Goal: Communication & Community: Share content

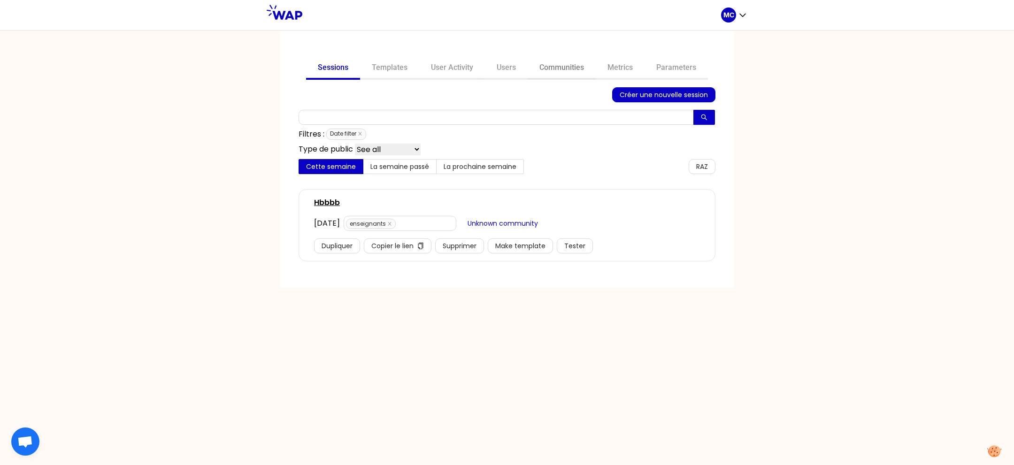
click at [568, 75] on link "Communities" at bounding box center [561, 68] width 68 height 23
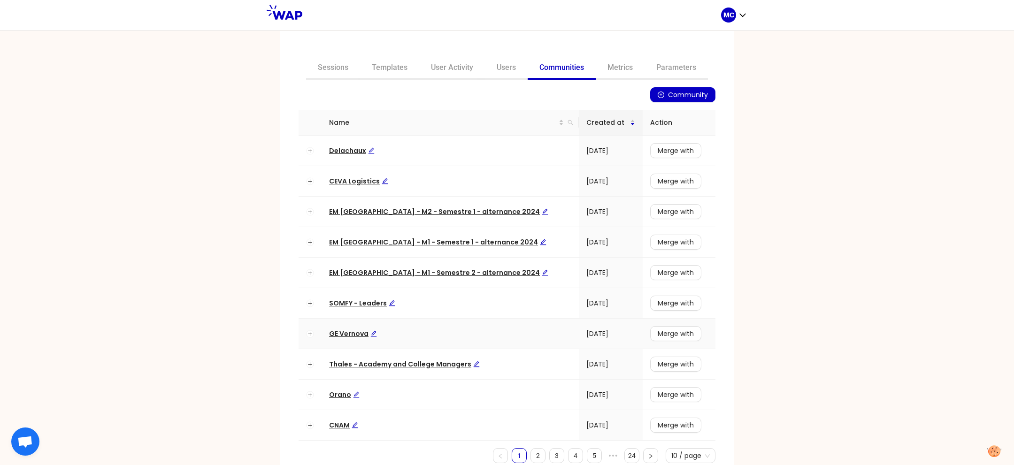
click at [335, 332] on span "GE Vernova" at bounding box center [353, 333] width 48 height 9
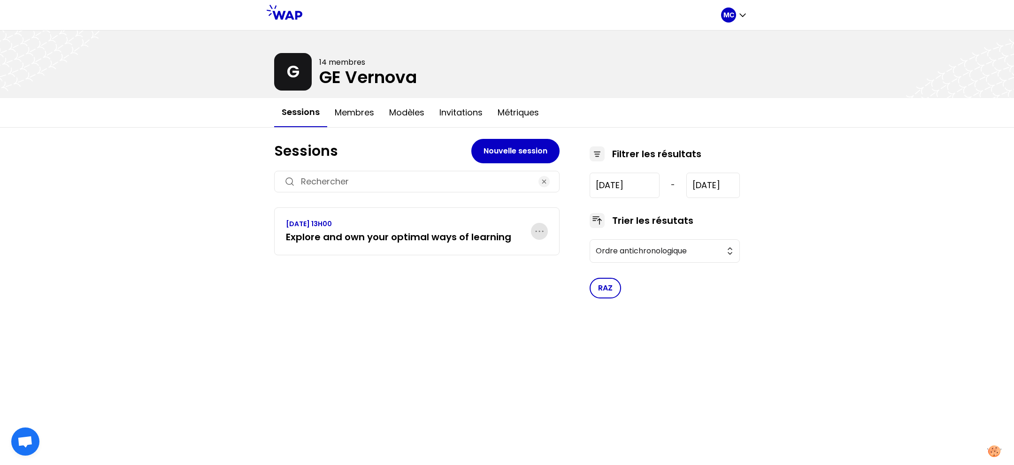
click at [537, 227] on icon "button" at bounding box center [539, 231] width 11 height 11
click at [467, 237] on h3 "Explore and own your optimal ways of learning" at bounding box center [398, 236] width 225 height 13
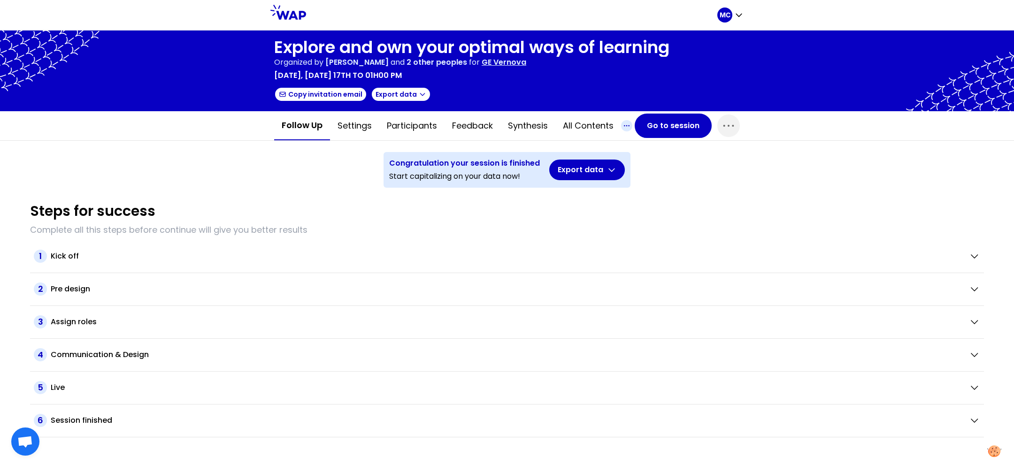
click at [626, 120] on icon "button" at bounding box center [626, 125] width 11 height 11
click at [736, 121] on span "button" at bounding box center [728, 125] width 23 height 23
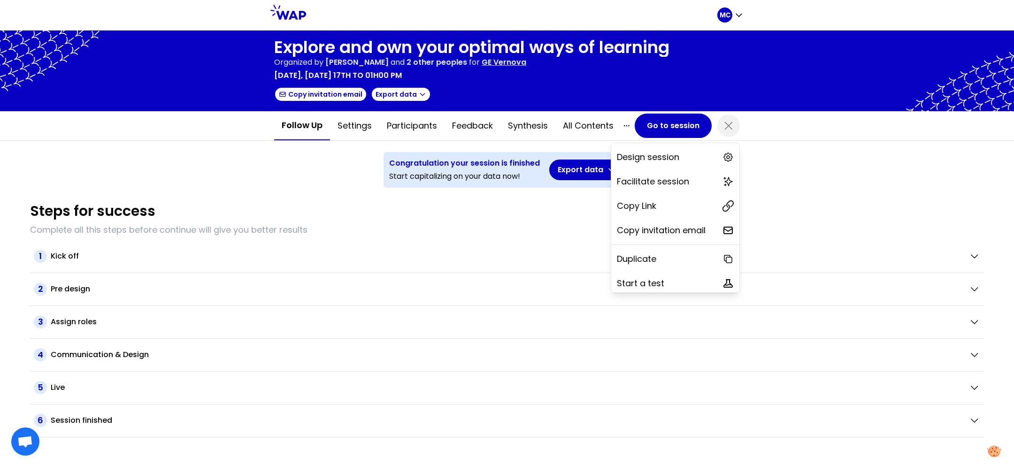
click at [780, 162] on div "Explore and own your optimal ways of learning Organized by [PERSON_NAME] Mesclo…" at bounding box center [507, 248] width 1014 height 435
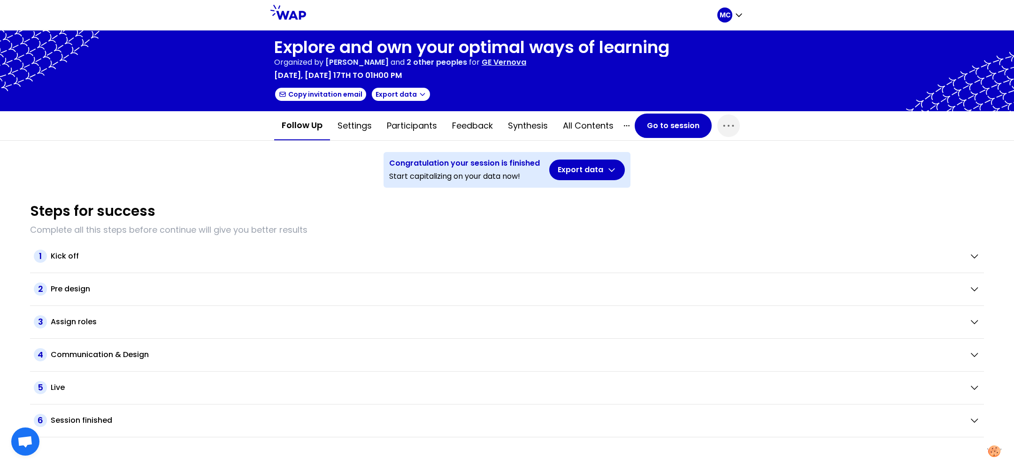
click at [901, 34] on div at bounding box center [507, 71] width 1014 height 81
click at [729, 10] on p "MC" at bounding box center [724, 14] width 11 height 9
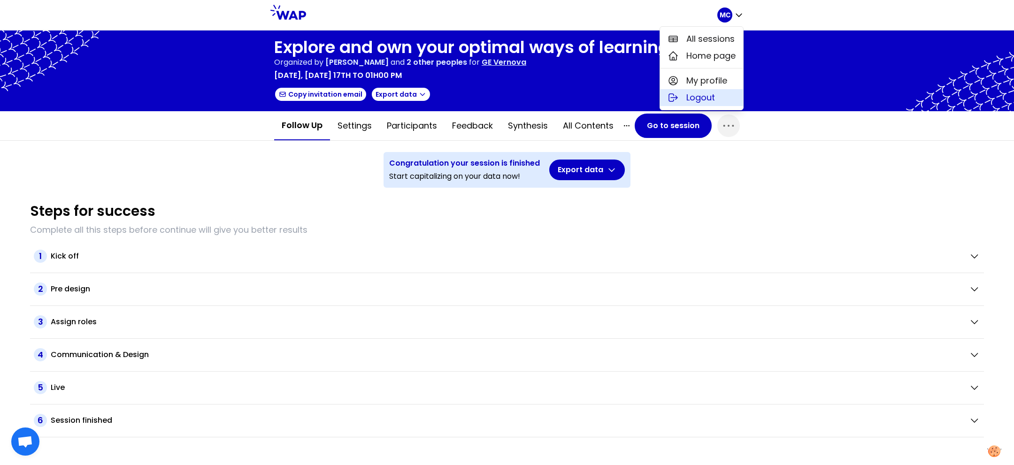
click at [721, 90] on button "Logout" at bounding box center [701, 97] width 83 height 17
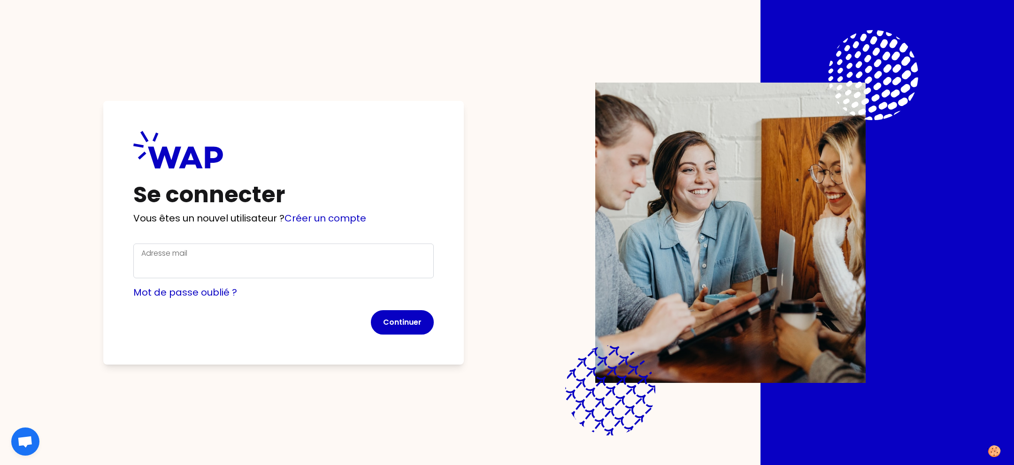
click at [385, 193] on h1 "Se connecter" at bounding box center [283, 194] width 300 height 23
click at [348, 213] on link "Créer un compte" at bounding box center [325, 218] width 82 height 13
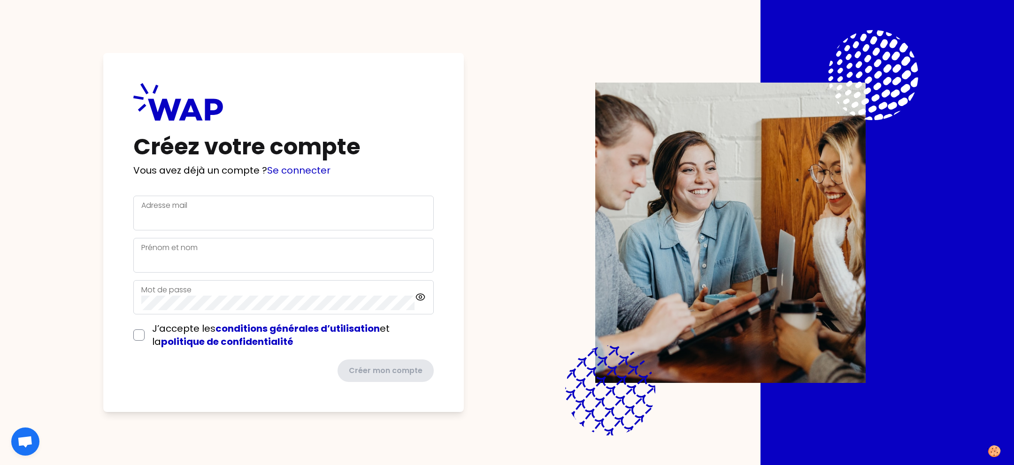
click at [240, 45] on div "Créez votre compte Vous avez déjà un compte ? Se connecter Adresse mail Prénom …" at bounding box center [506, 232] width 893 height 465
click at [234, 220] on input "Adresse mail" at bounding box center [283, 218] width 284 height 15
type input "[EMAIL_ADDRESS][DOMAIN_NAME]"
click at [220, 265] on input "Prénom et nom" at bounding box center [283, 260] width 284 height 15
click at [182, 263] on input "Prénom et nom" at bounding box center [283, 260] width 284 height 15
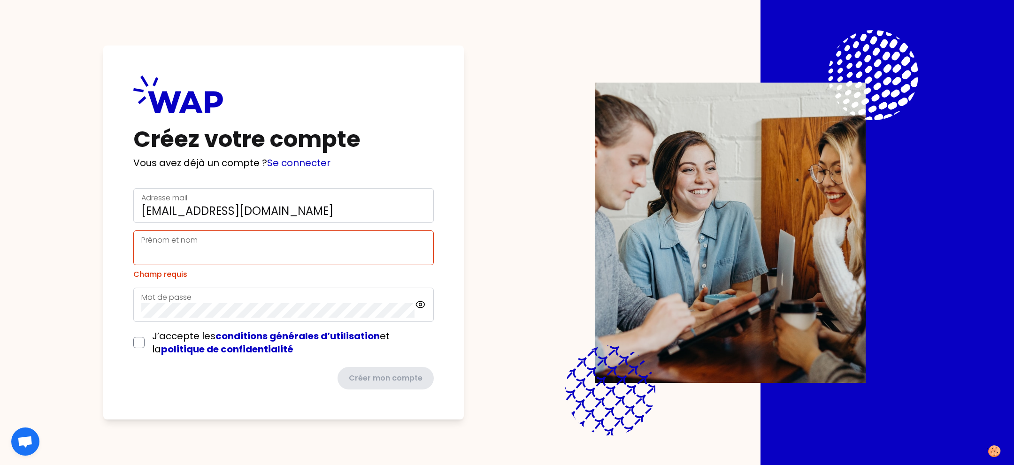
click at [227, 381] on div "Créer mon compte" at bounding box center [283, 378] width 300 height 23
click at [305, 151] on h1 "Créez votre compte" at bounding box center [283, 139] width 300 height 23
click at [302, 161] on link "Se connecter" at bounding box center [298, 162] width 63 height 13
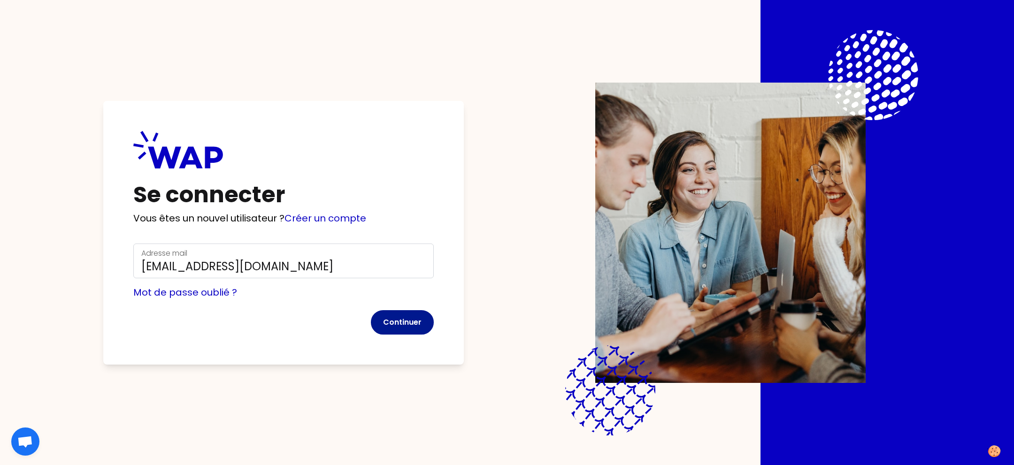
click at [379, 322] on button "Continuer" at bounding box center [402, 322] width 63 height 24
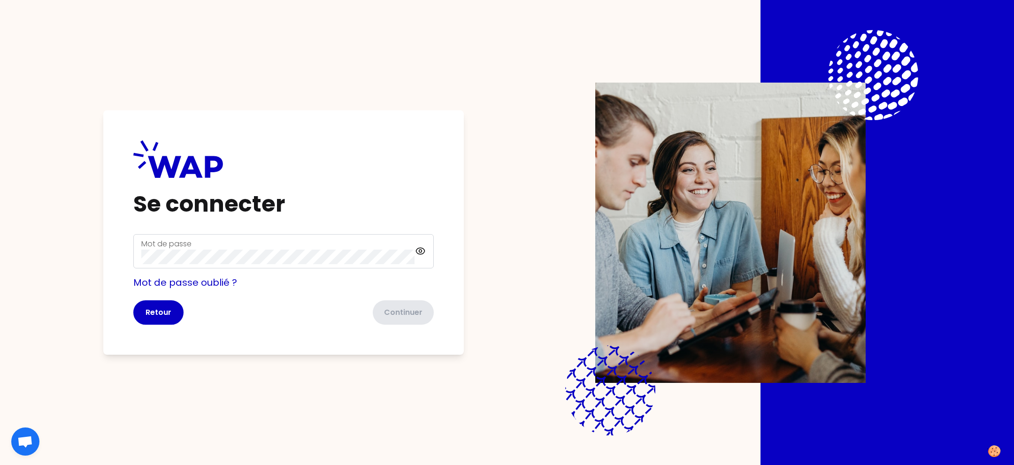
click at [362, 233] on div "Se connecter Mot de passe Mot de passe oublié ? Retour Continuer" at bounding box center [283, 232] width 360 height 245
click at [410, 312] on button "Continuer" at bounding box center [402, 312] width 63 height 24
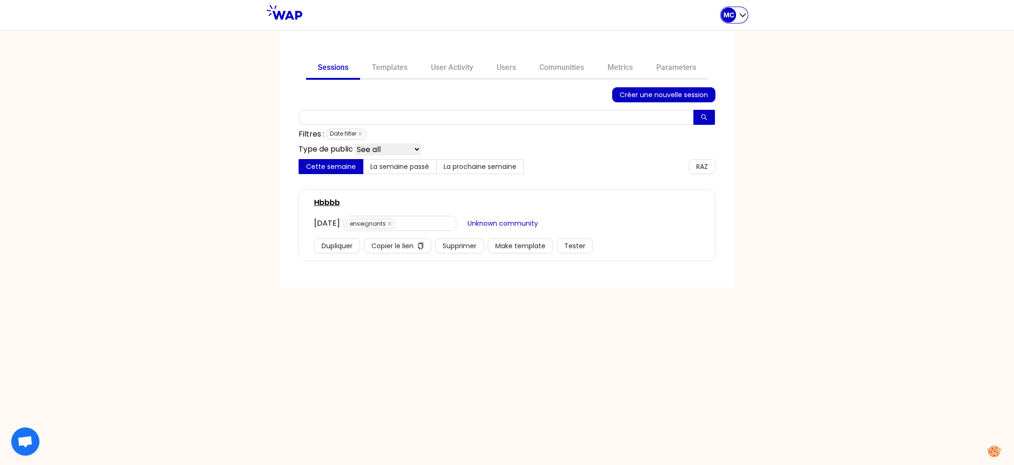
click at [731, 20] on div "MC" at bounding box center [728, 15] width 15 height 15
click at [726, 43] on button "Sessions" at bounding box center [696, 39] width 100 height 17
click at [579, 70] on link "Communities" at bounding box center [561, 68] width 68 height 23
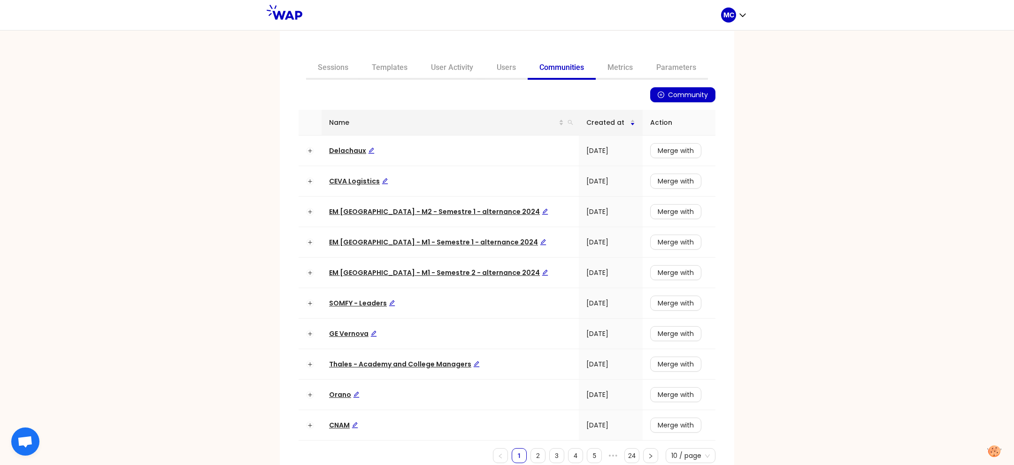
click at [556, 123] on th "Name" at bounding box center [449, 123] width 257 height 26
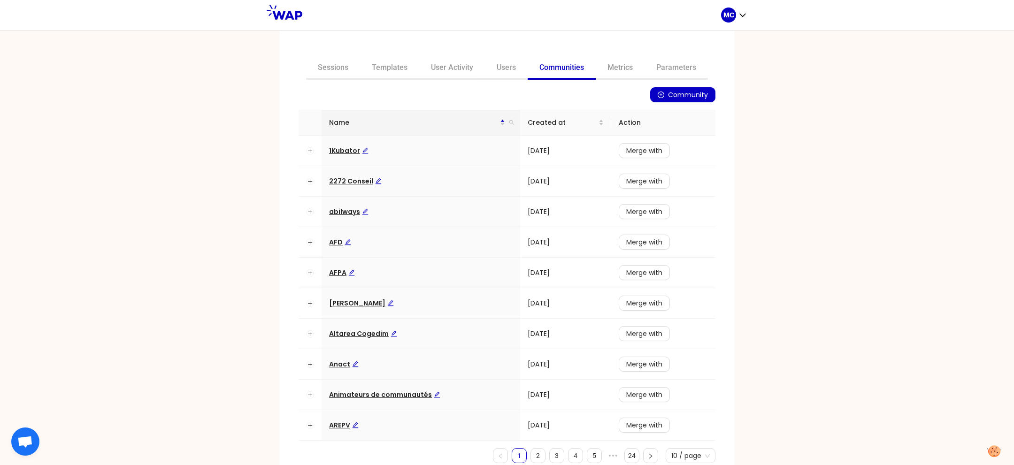
click at [511, 123] on th "Name" at bounding box center [420, 123] width 198 height 26
click at [508, 122] on icon "search" at bounding box center [510, 122] width 5 height 5
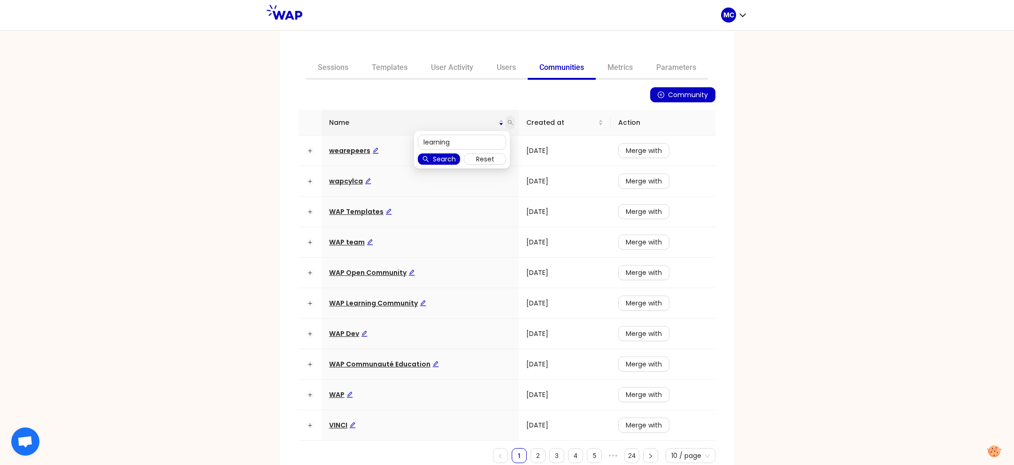
type input "learning"
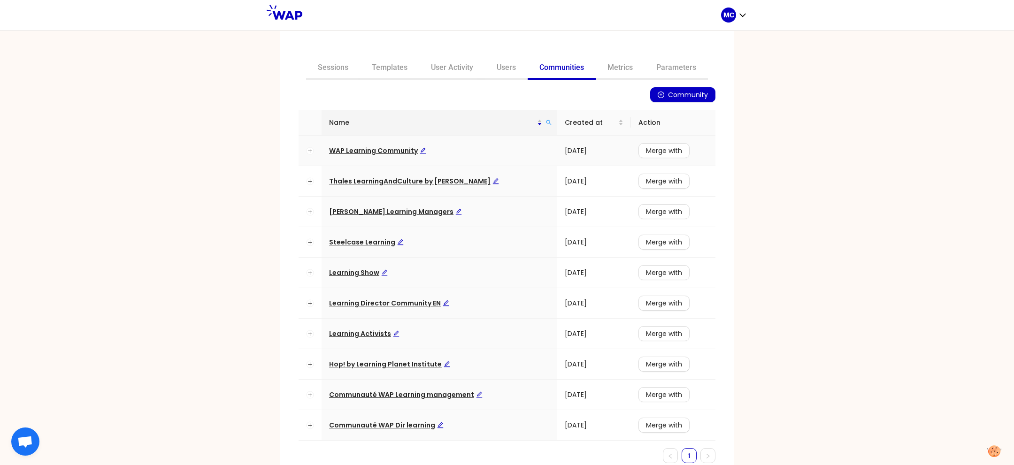
click at [364, 150] on span "WAP Learning Community" at bounding box center [377, 150] width 97 height 9
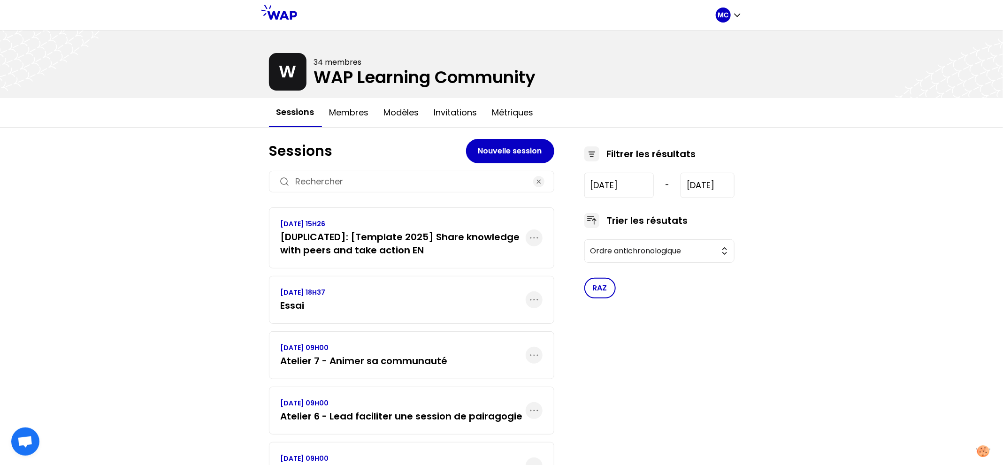
click at [175, 174] on div "MC W 34 membres WAP Learning Community Sessions Membres Modèles Invitations Mét…" at bounding box center [501, 370] width 1003 height 741
click at [725, 24] on div "MC" at bounding box center [729, 15] width 26 height 30
click at [733, 18] on icon "button" at bounding box center [737, 14] width 9 height 9
click at [733, 32] on button "Sessions" at bounding box center [691, 39] width 100 height 17
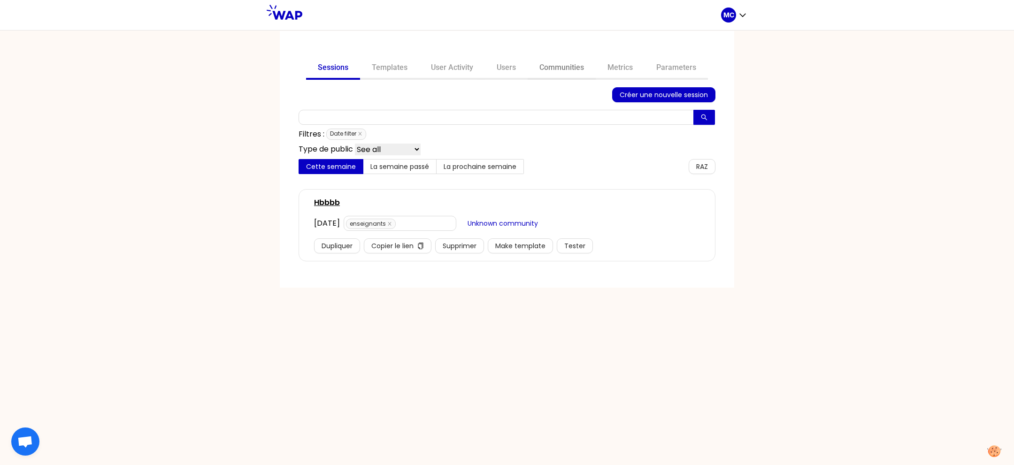
click at [579, 68] on link "Communities" at bounding box center [561, 68] width 68 height 23
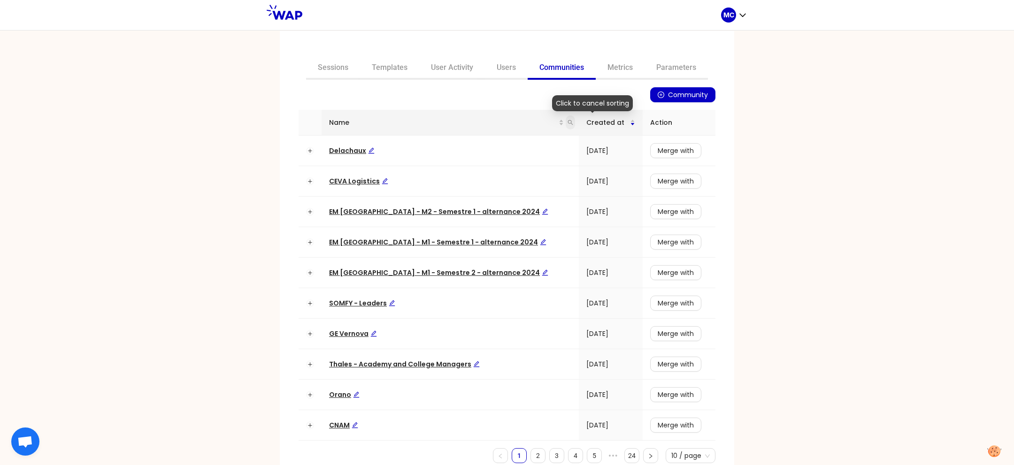
click at [567, 120] on icon "search" at bounding box center [570, 123] width 6 height 6
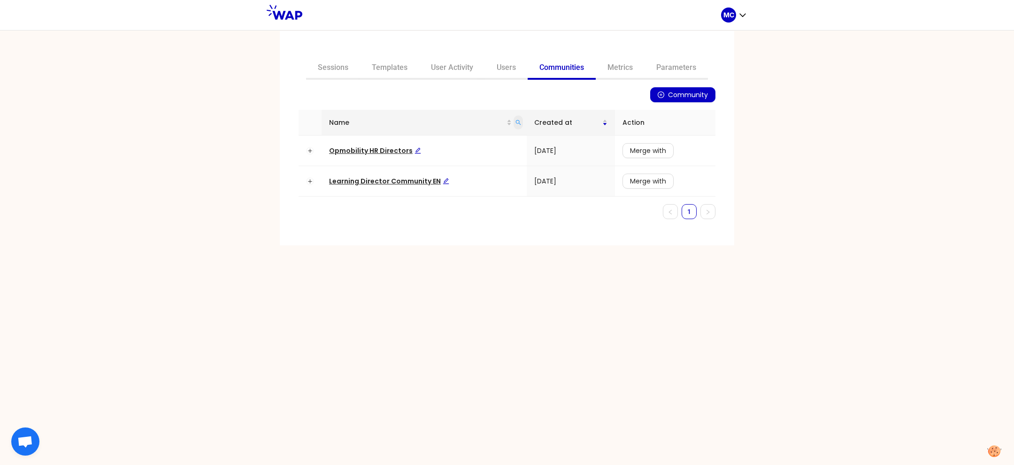
click at [518, 123] on icon "search" at bounding box center [518, 123] width 6 height 6
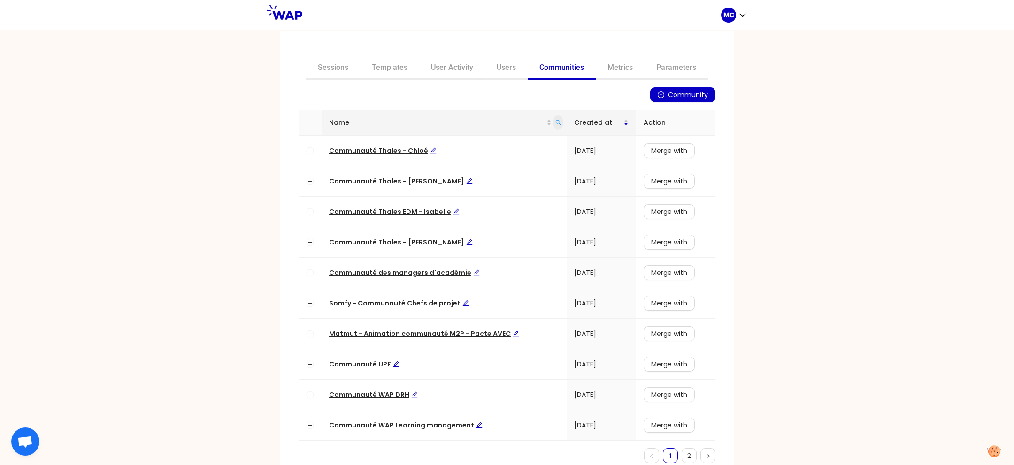
click at [556, 122] on span at bounding box center [557, 122] width 9 height 14
type input "learning"
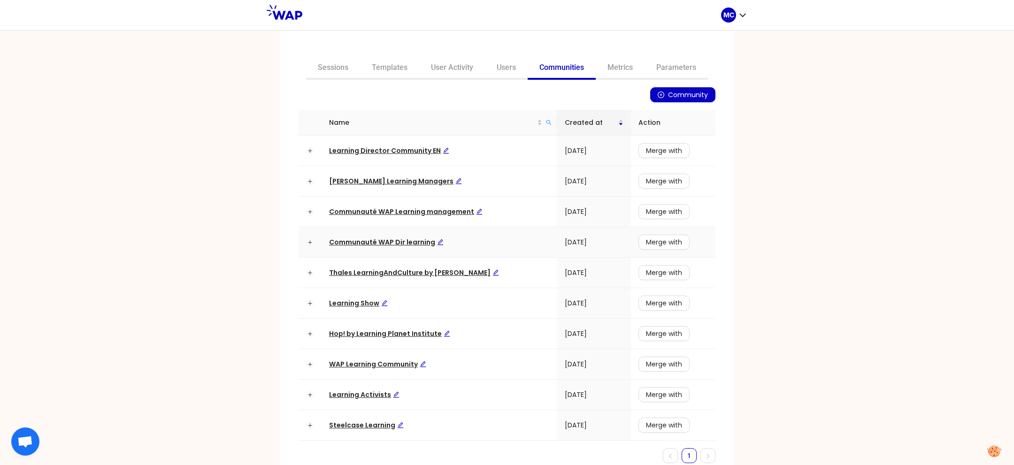
click at [369, 240] on span "Communauté WAP Dir learning" at bounding box center [386, 241] width 114 height 9
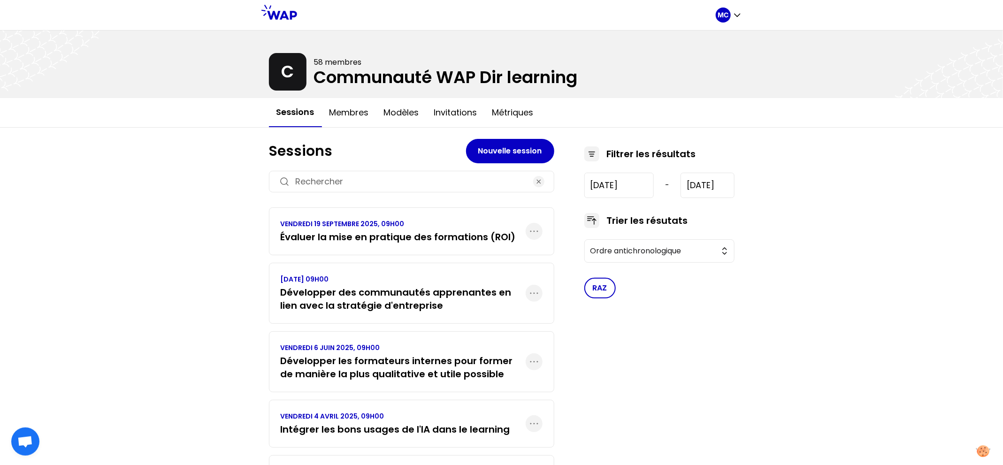
click at [435, 233] on h3 "Évaluer la mise en pratique des formations (ROI)" at bounding box center [398, 236] width 235 height 13
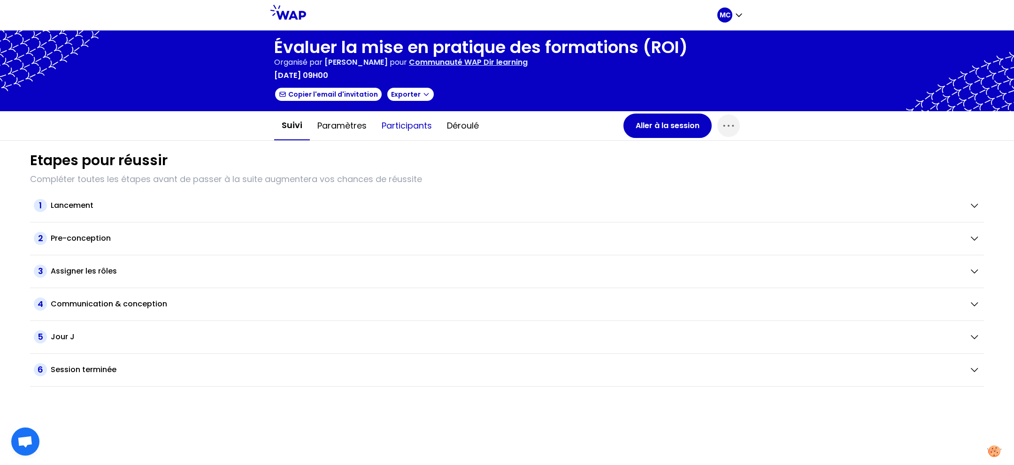
click at [406, 125] on button "Participants" at bounding box center [406, 126] width 65 height 28
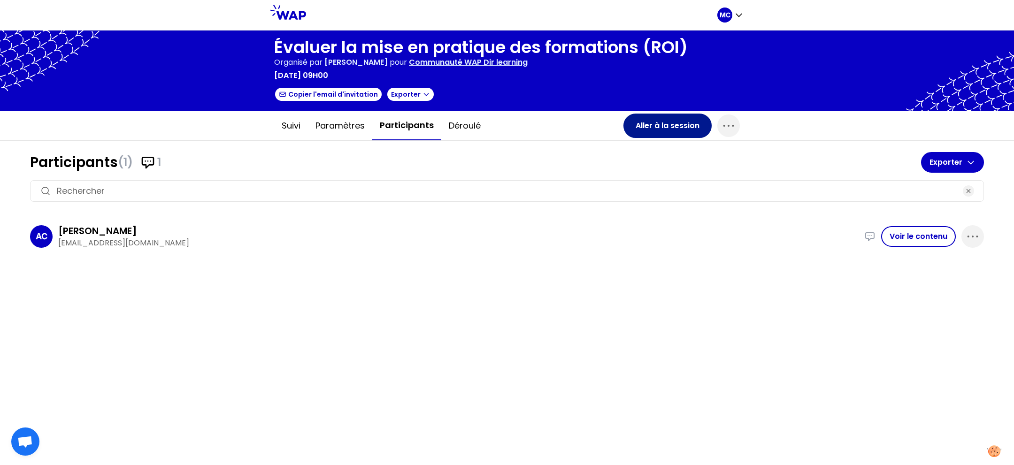
click at [634, 125] on button "Aller à la session" at bounding box center [667, 126] width 88 height 24
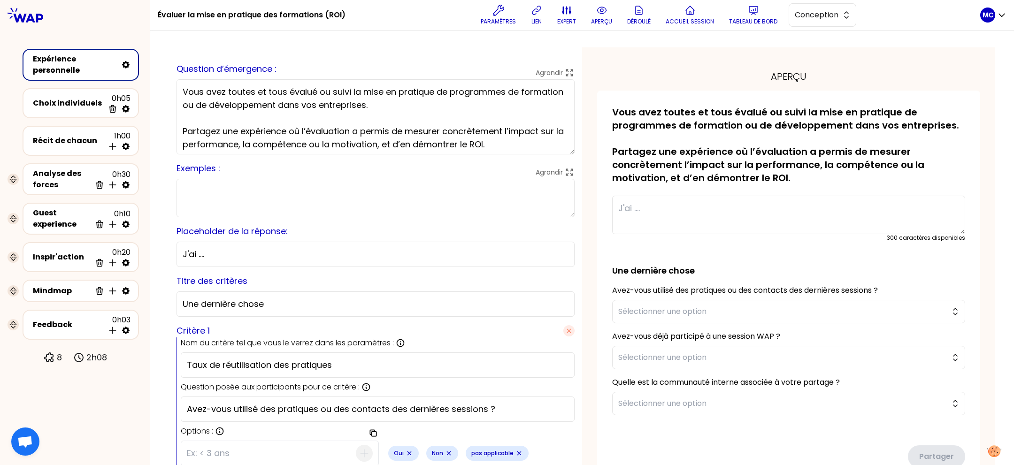
click at [468, 118] on textarea "Vous avez toutes et tous évalué ou suivi la mise en pratique de programmes de f…" at bounding box center [375, 116] width 398 height 75
click at [608, 22] on p "aperçu" at bounding box center [601, 22] width 21 height 8
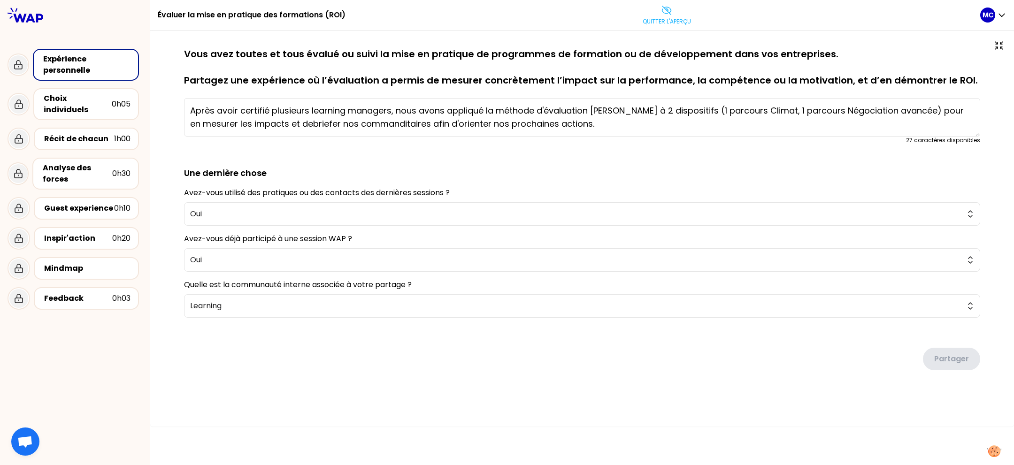
click at [508, 124] on textarea "Après avoir certifié plusieurs learning managers, nous avons appliqué la méthod…" at bounding box center [582, 117] width 796 height 38
click at [643, 120] on textarea "Après avoir certifié plusieurs learning managers, nous avons appliqué la méthod…" at bounding box center [582, 117] width 796 height 38
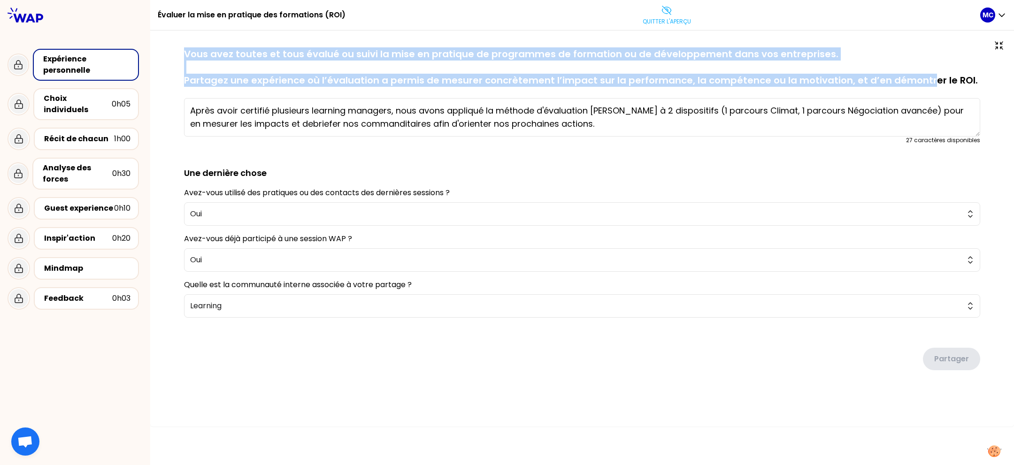
drag, startPoint x: 184, startPoint y: 51, endPoint x: 936, endPoint y: 92, distance: 752.9
click at [932, 86] on p "Vous avez toutes et tous évalué ou suivi la mise en pratique de programmes de f…" at bounding box center [582, 66] width 796 height 39
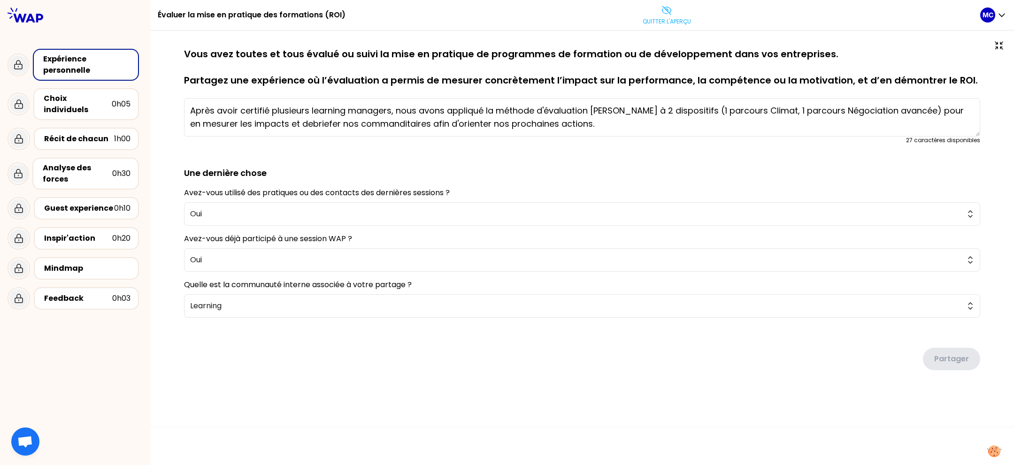
click at [971, 89] on div "sauvegardé Vous avez toutes et tous évalué ou suivi la mise en pratique de prog…" at bounding box center [582, 95] width 796 height 97
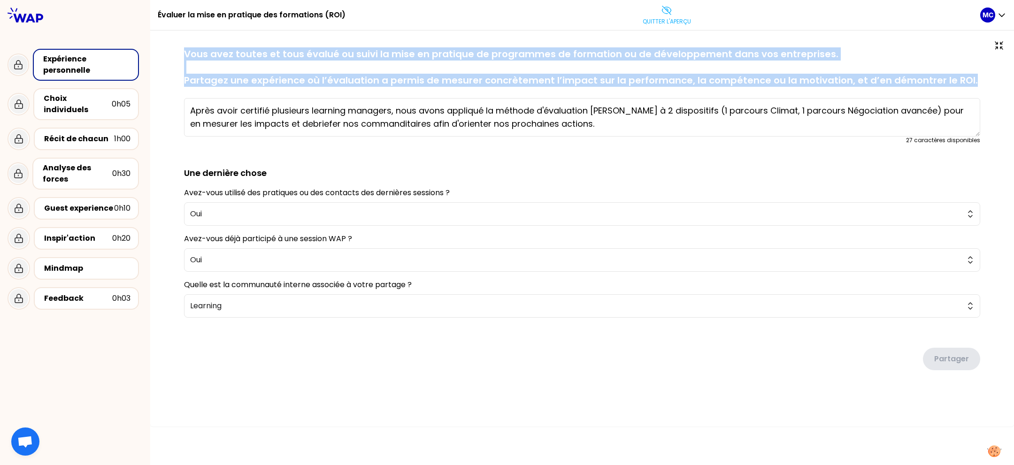
drag, startPoint x: 966, startPoint y: 78, endPoint x: 245, endPoint y: 35, distance: 721.6
click at [245, 35] on div "sauvegardé Vous avez toutes et tous évalué ou suivi la mise en pratique de prog…" at bounding box center [581, 229] width 863 height 396
copy div "sauvegardé Vous avez toutes et tous évalué ou suivi la mise en pratique de prog…"
click at [328, 59] on p "Vous avez toutes et tous évalué ou suivi la mise en pratique de programmes de f…" at bounding box center [582, 66] width 796 height 39
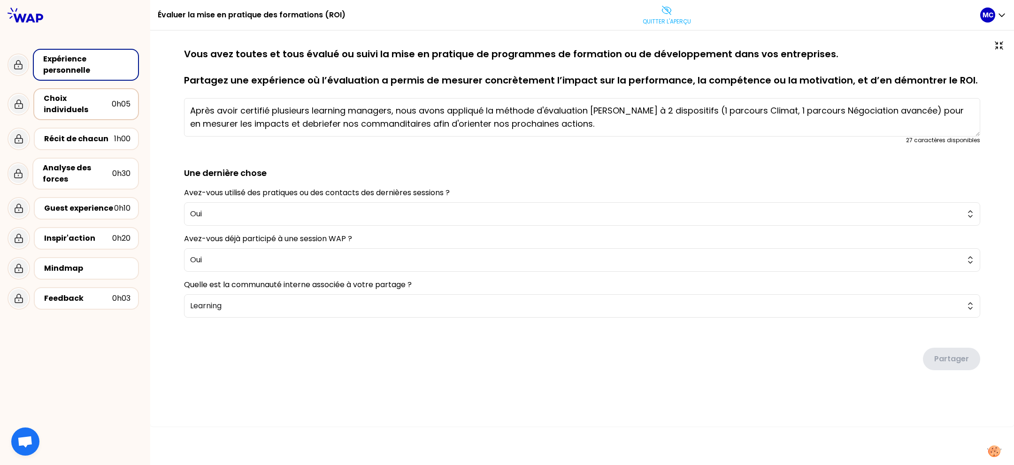
click at [99, 106] on div "Choix individuels 0h05" at bounding box center [86, 104] width 106 height 32
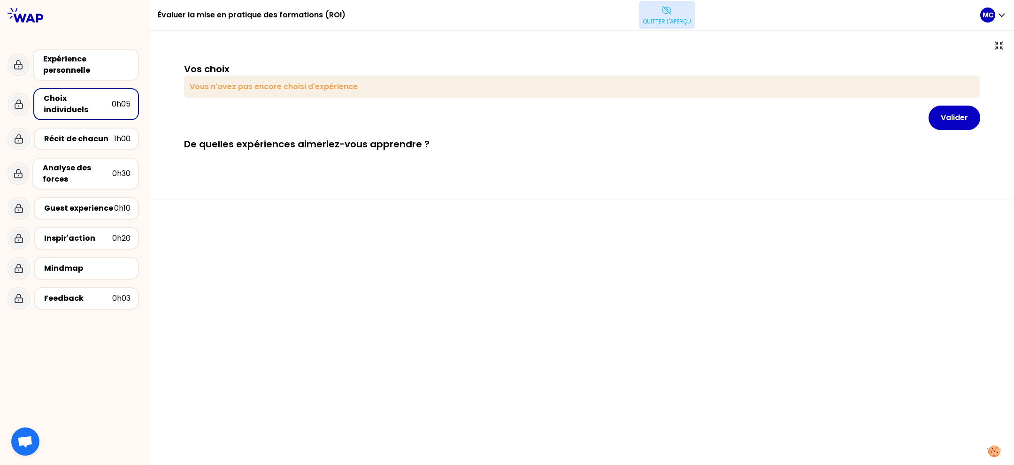
click at [664, 23] on p "Quitter l'aperçu" at bounding box center [666, 22] width 48 height 8
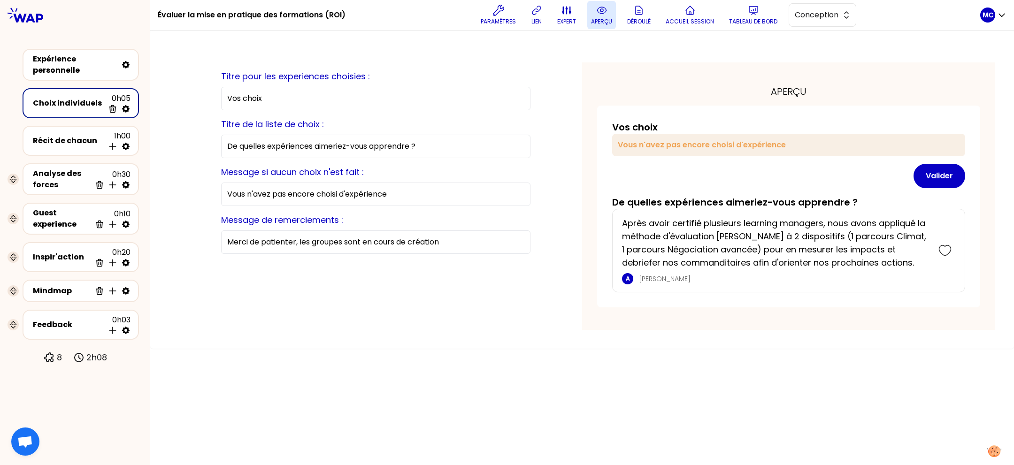
click at [591, 22] on p "aperçu" at bounding box center [601, 22] width 21 height 8
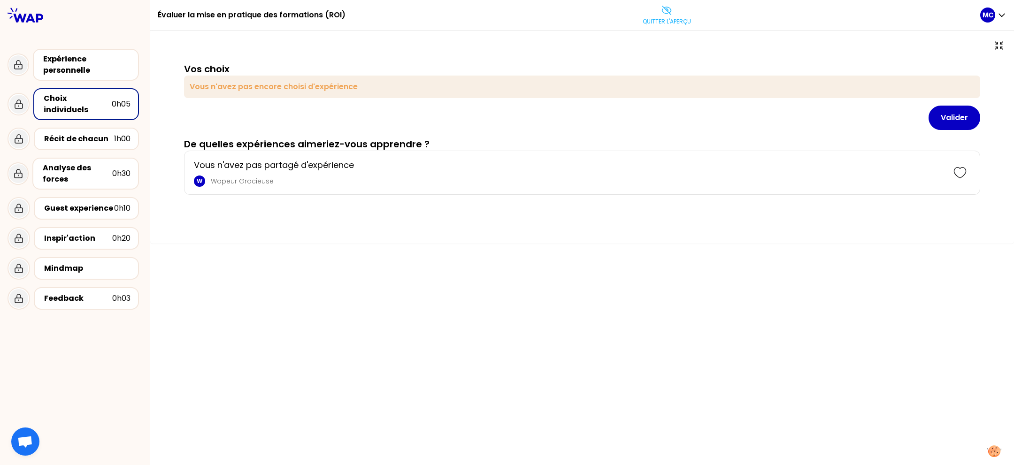
click at [85, 59] on div "Expérience personnelle" at bounding box center [86, 64] width 87 height 23
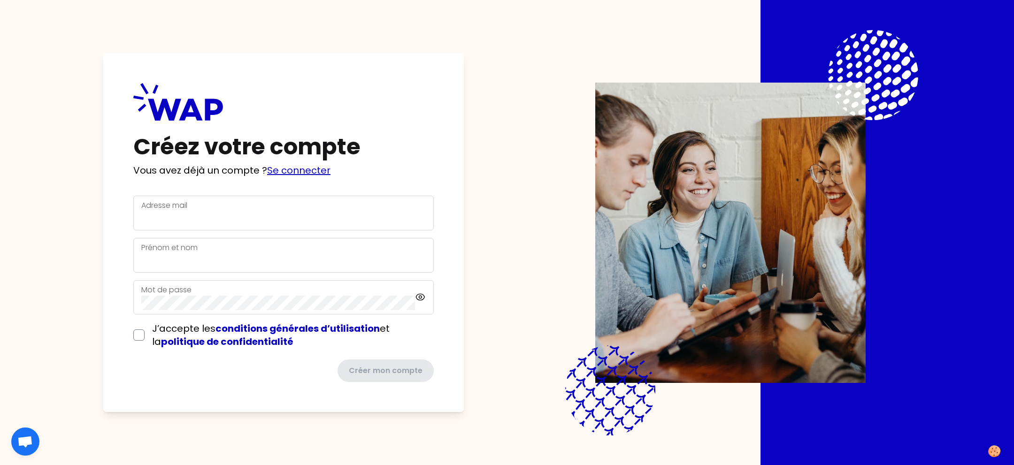
click at [301, 170] on link "Se connecter" at bounding box center [298, 170] width 63 height 13
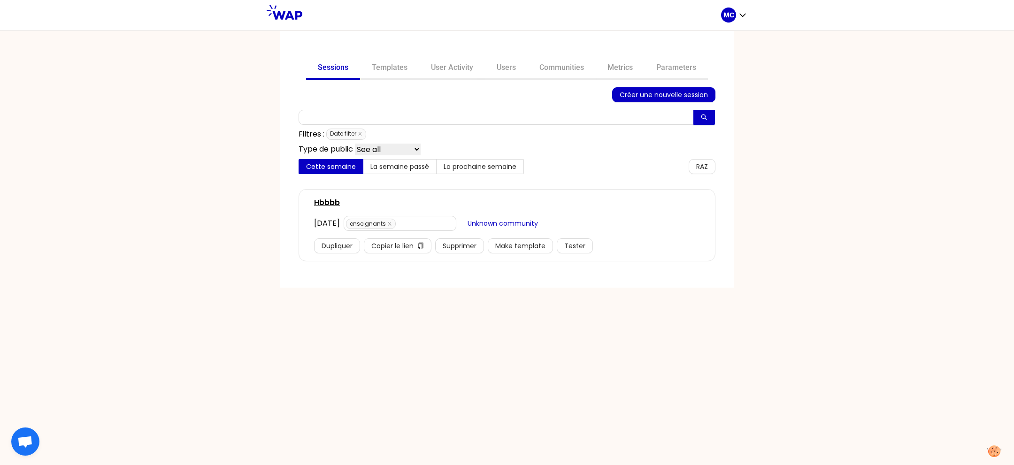
click at [595, 53] on div "Sessions Templates User Activity Users Communities Metrics Parameters Créer une…" at bounding box center [507, 159] width 454 height 257
click at [567, 75] on link "Communities" at bounding box center [561, 68] width 68 height 23
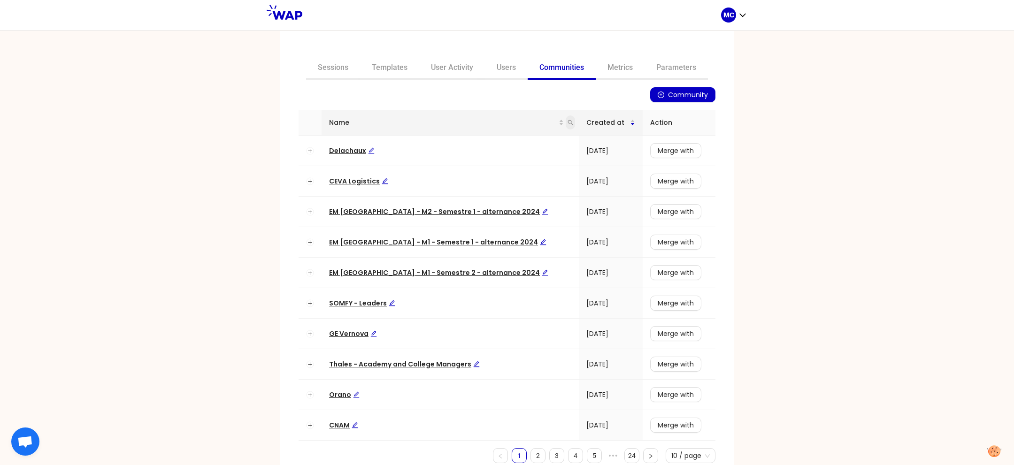
click at [567, 124] on icon "search" at bounding box center [570, 123] width 6 height 6
type input "learning"
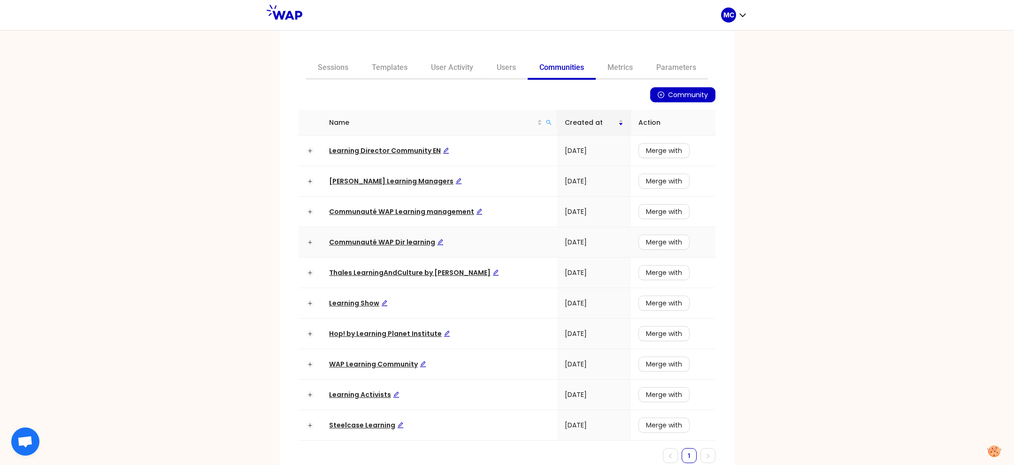
click at [376, 236] on td "Communauté WAP Dir learning" at bounding box center [439, 242] width 236 height 31
click at [374, 240] on span "Communauté WAP Dir learning" at bounding box center [386, 241] width 114 height 9
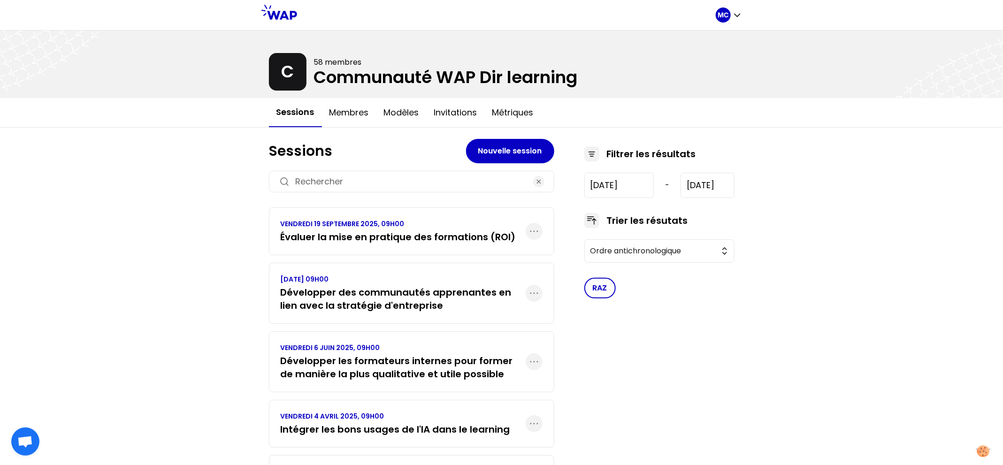
click at [373, 298] on h3 "Développer des communautés apprenantes en lien avec la stratégie d'entreprise" at bounding box center [403, 299] width 245 height 26
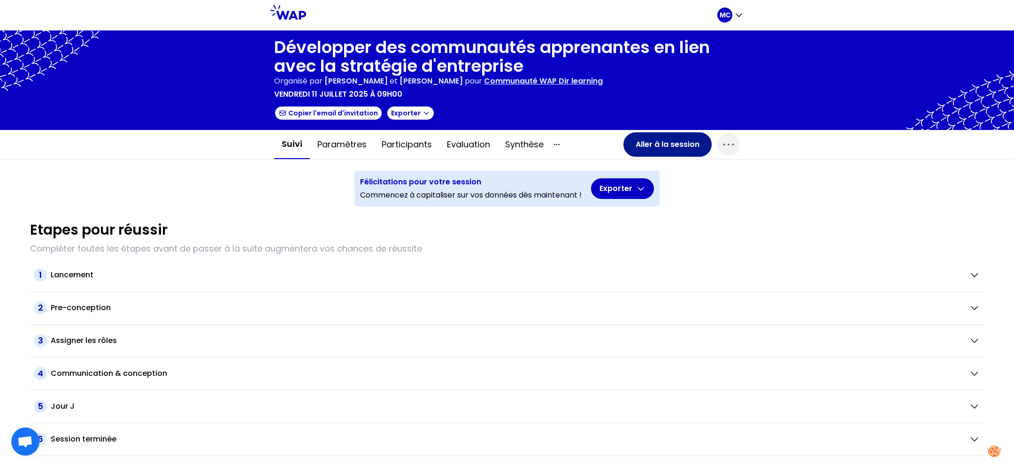
click at [686, 133] on button "Aller à la session" at bounding box center [667, 144] width 88 height 24
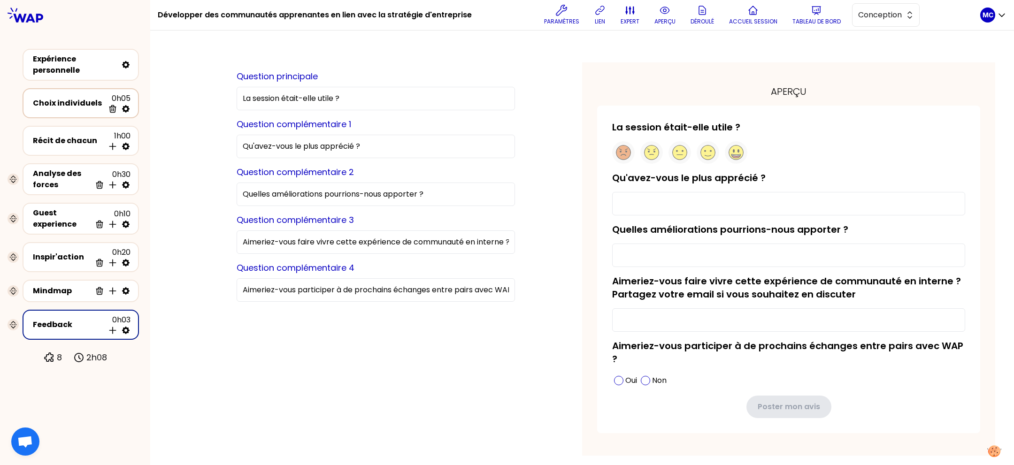
click at [72, 105] on div "Choix individuels" at bounding box center [68, 103] width 71 height 11
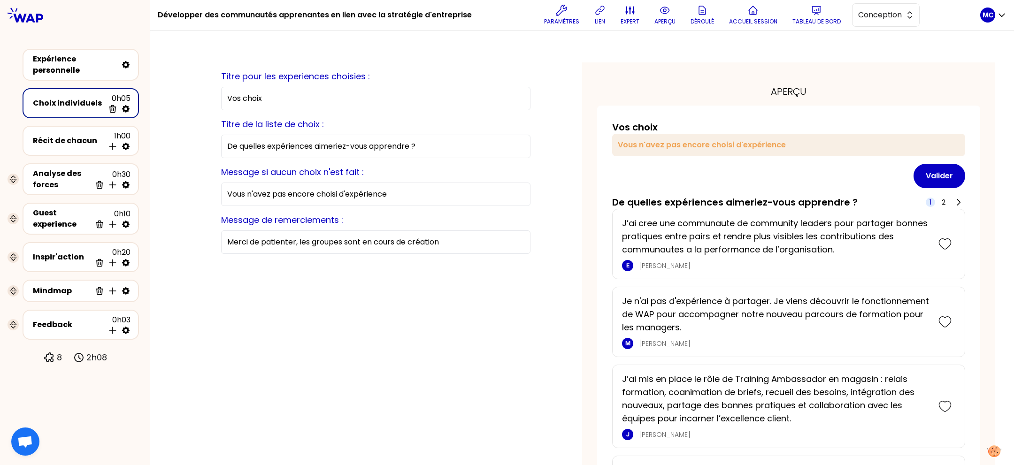
click at [672, 15] on button "aperçu" at bounding box center [664, 15] width 29 height 28
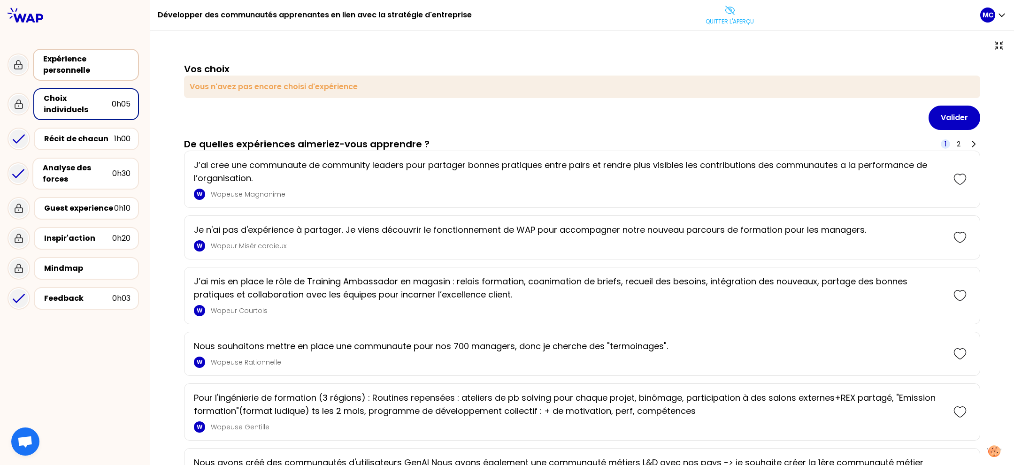
click at [86, 60] on div "Expérience personnelle" at bounding box center [86, 64] width 87 height 23
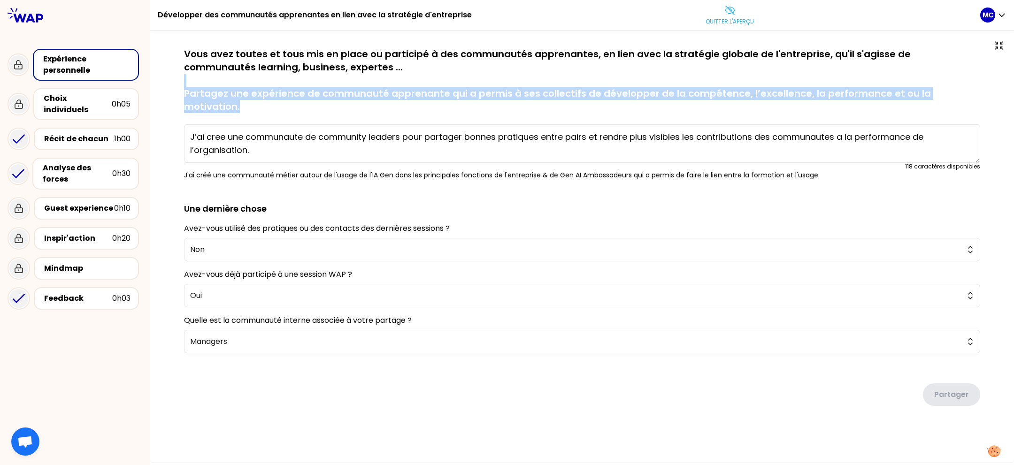
drag, startPoint x: 521, startPoint y: 101, endPoint x: 270, endPoint y: 81, distance: 251.8
click at [272, 82] on div "sauvegardé Vous avez toutes et tous mis en place ou participé à des communautés…" at bounding box center [582, 113] width 796 height 132
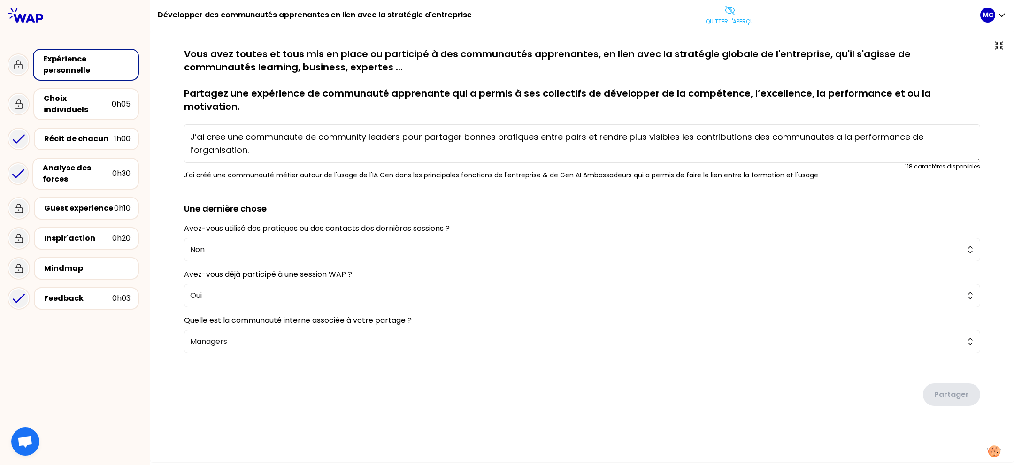
click at [192, 45] on div at bounding box center [582, 44] width 826 height 8
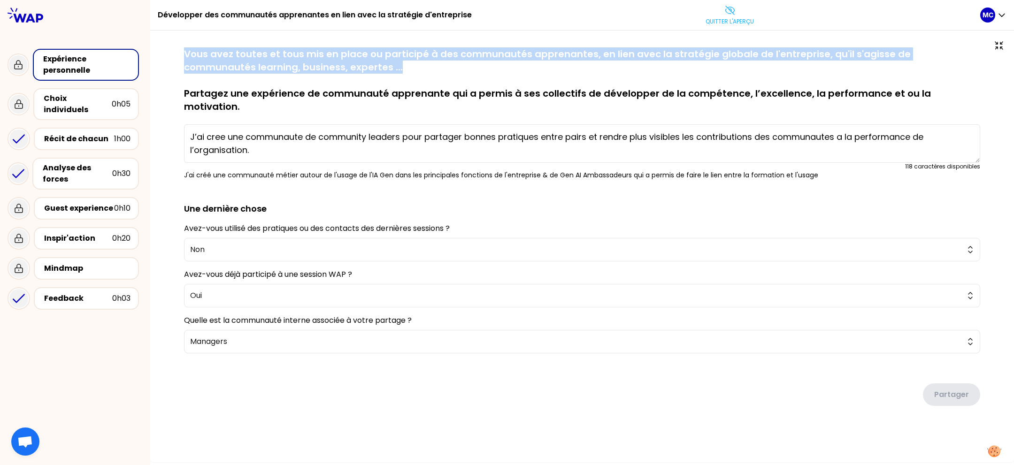
drag, startPoint x: 180, startPoint y: 51, endPoint x: 666, endPoint y: 68, distance: 486.5
click at [666, 68] on div "sauvegardé Vous avez toutes et tous mis en place ou participé à des communautés…" at bounding box center [582, 245] width 826 height 396
click at [664, 68] on p "Vous avez toutes et tous mis en place ou participé à des communautés apprenante…" at bounding box center [582, 80] width 796 height 66
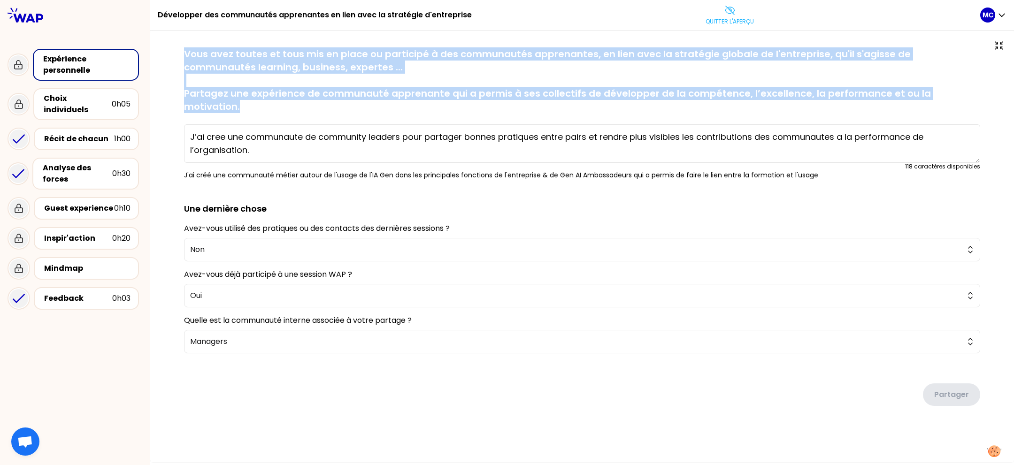
drag, startPoint x: 171, startPoint y: 60, endPoint x: 893, endPoint y: 123, distance: 724.5
click at [893, 129] on div "sauvegardé Vous avez toutes et tous mis en place ou participé à des communautés…" at bounding box center [582, 245] width 826 height 396
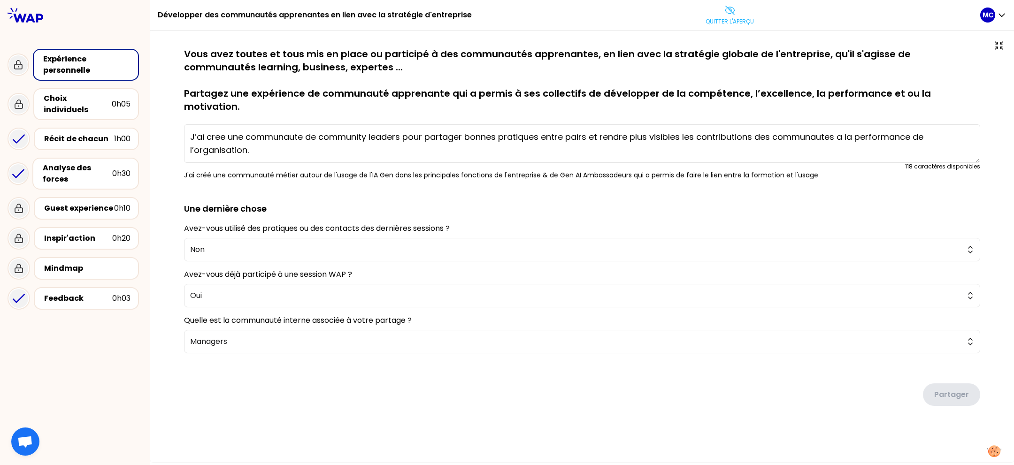
click at [906, 86] on p "Vous avez toutes et tous mis en place ou participé à des communautés apprenante…" at bounding box center [582, 80] width 796 height 66
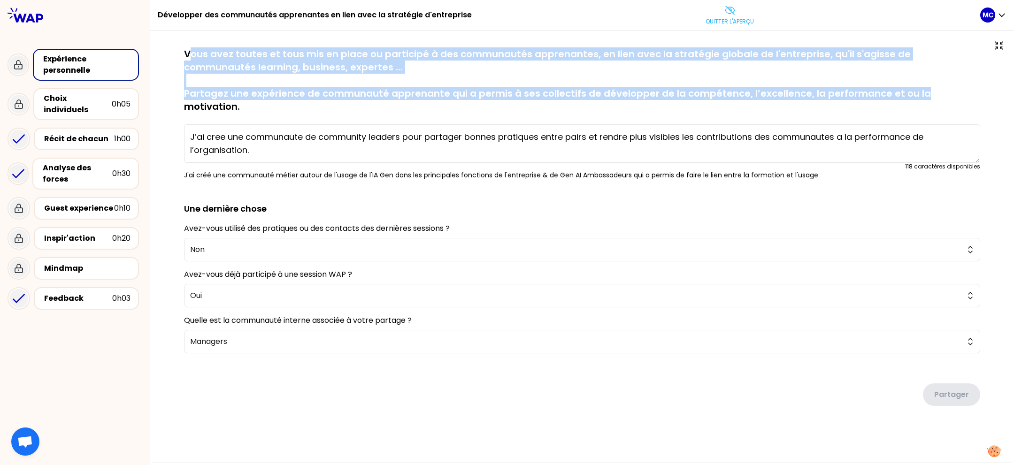
drag, startPoint x: 188, startPoint y: 52, endPoint x: 912, endPoint y: 92, distance: 725.2
click at [912, 92] on p "Vous avez toutes et tous mis en place ou participé à des communautés apprenante…" at bounding box center [582, 80] width 796 height 66
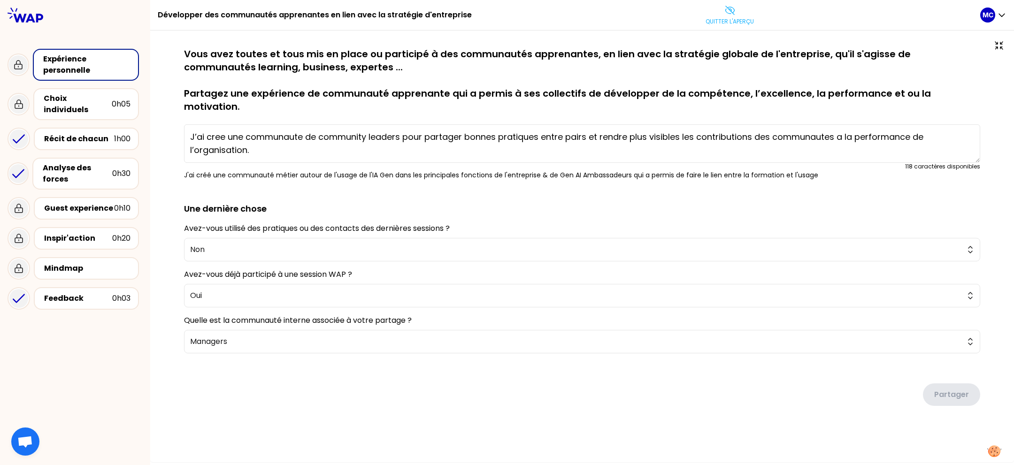
click at [918, 61] on p "Vous avez toutes et tous mis en place ou participé à des communautés apprenante…" at bounding box center [582, 80] width 796 height 66
click at [113, 101] on div "0h05" at bounding box center [121, 104] width 19 height 11
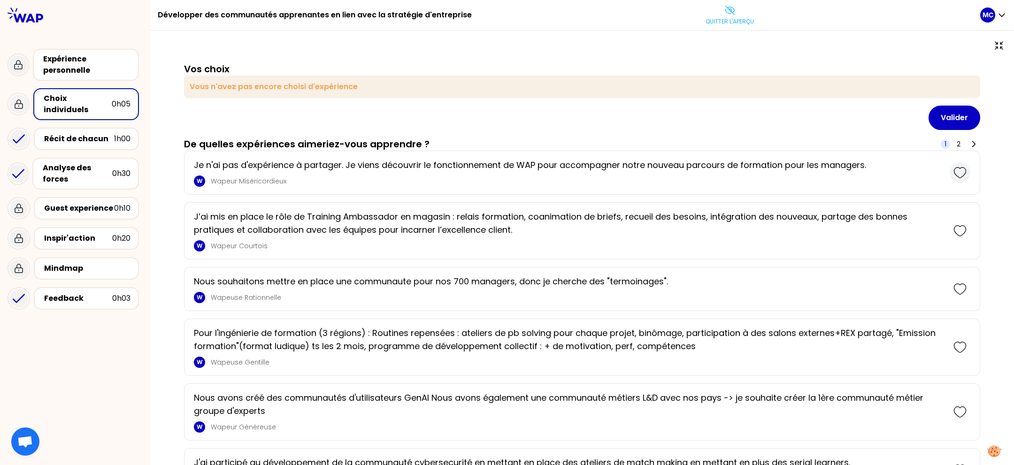
click at [953, 171] on icon at bounding box center [959, 172] width 13 height 13
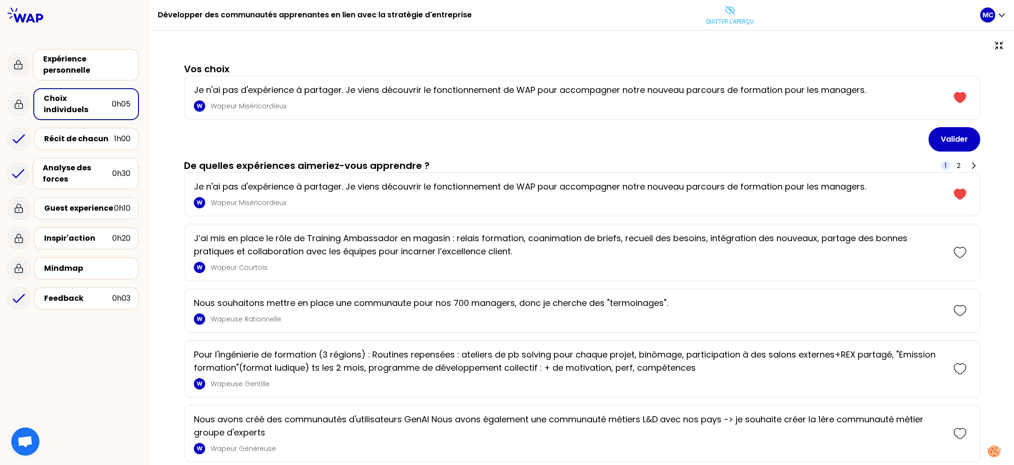
drag, startPoint x: 944, startPoint y: 261, endPoint x: 951, endPoint y: 244, distance: 18.1
click at [949, 261] on div at bounding box center [959, 252] width 21 height 21
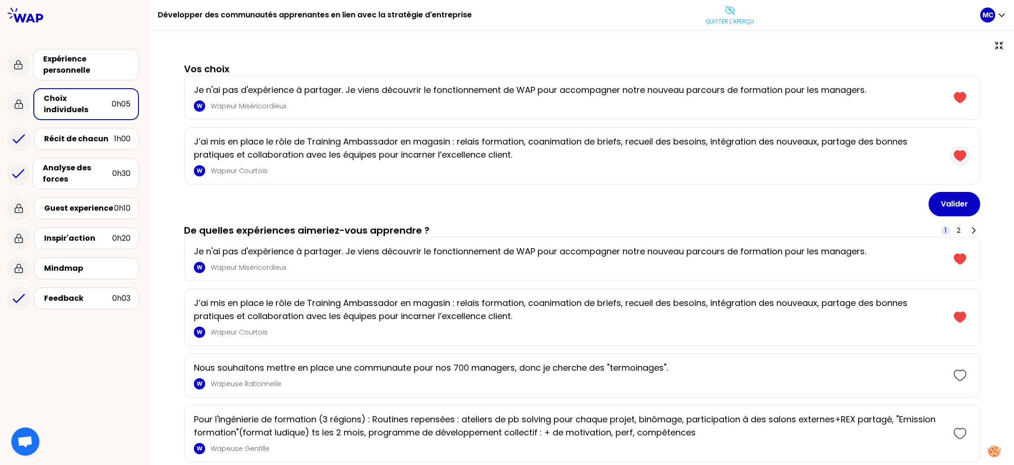
click at [951, 149] on div at bounding box center [959, 155] width 21 height 21
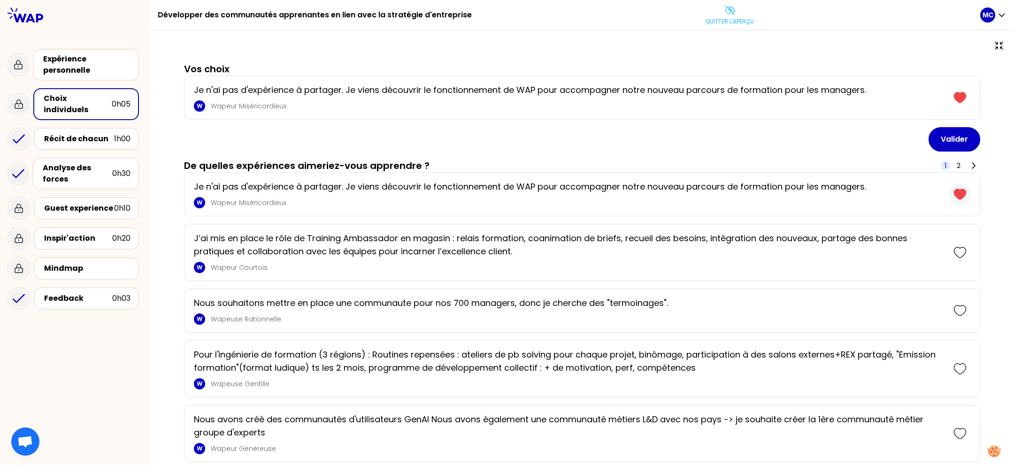
click at [954, 197] on icon at bounding box center [960, 194] width 12 height 10
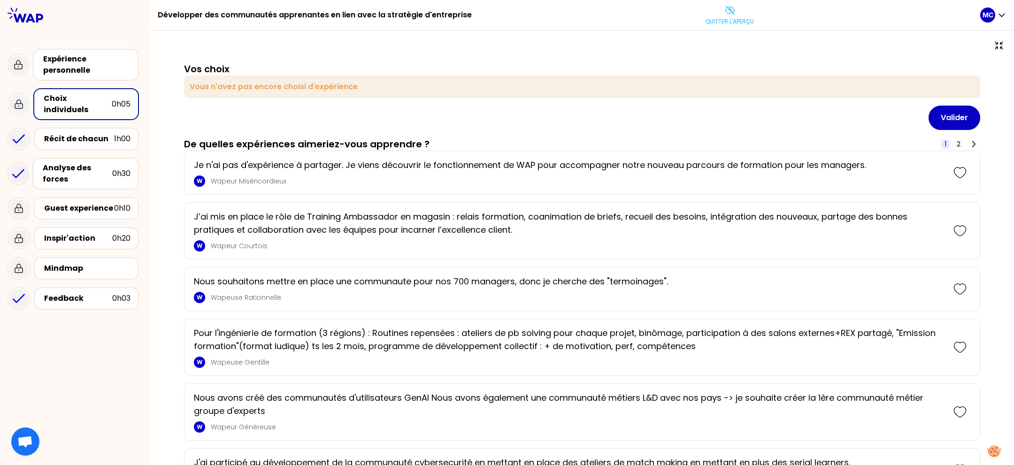
drag, startPoint x: 255, startPoint y: 134, endPoint x: 291, endPoint y: 146, distance: 38.1
click at [412, 112] on div "Valider" at bounding box center [582, 118] width 796 height 24
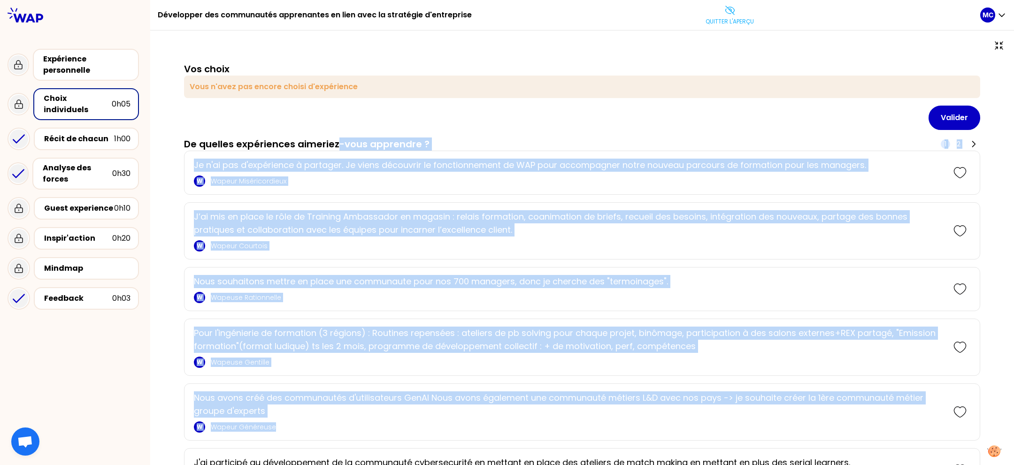
drag, startPoint x: 338, startPoint y: 137, endPoint x: 586, endPoint y: 384, distance: 350.1
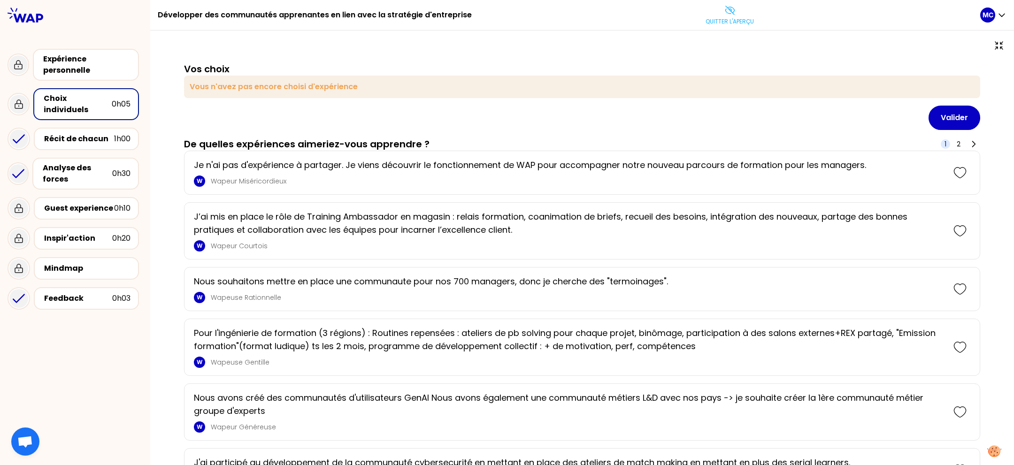
click at [595, 305] on div "Nous souhaitons mettre en place une communaute pour nos 700 managers, donc je c…" at bounding box center [582, 289] width 796 height 44
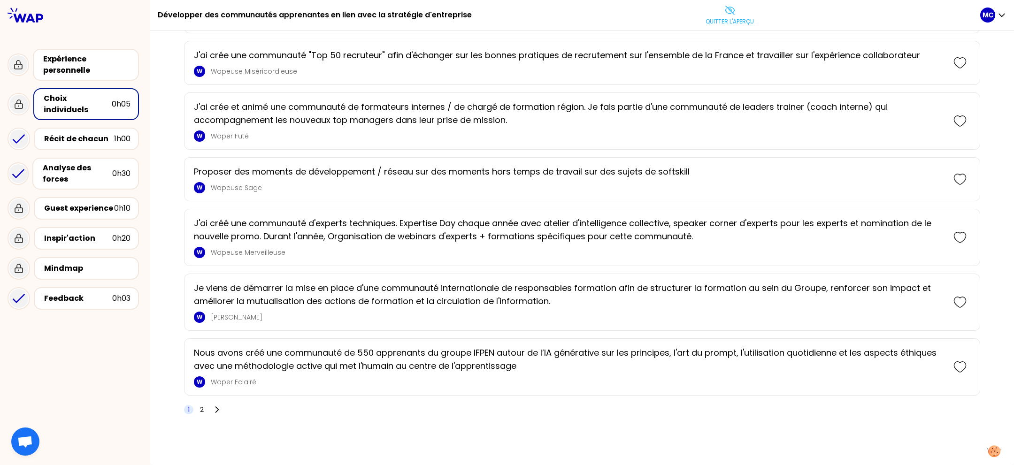
scroll to position [959, 0]
click at [207, 407] on div "1 2" at bounding box center [203, 409] width 39 height 13
click at [206, 408] on div "1 2" at bounding box center [203, 409] width 39 height 13
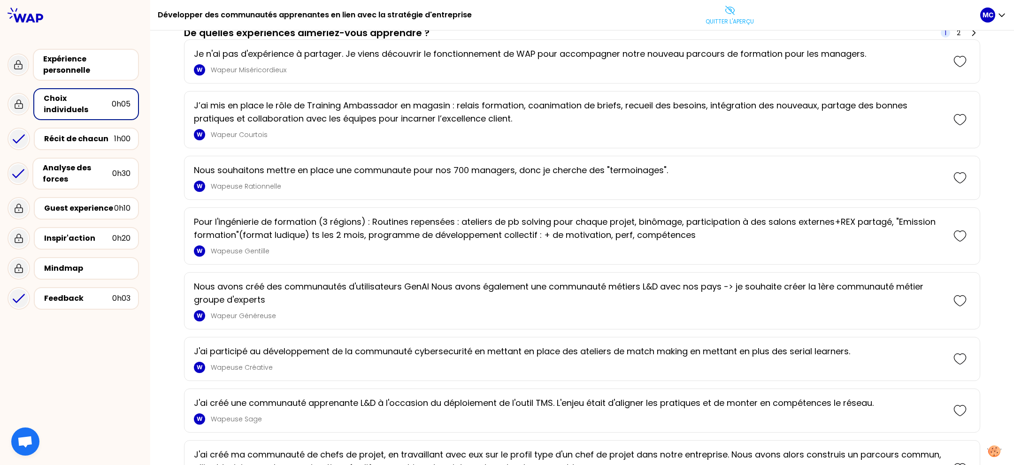
scroll to position [0, 0]
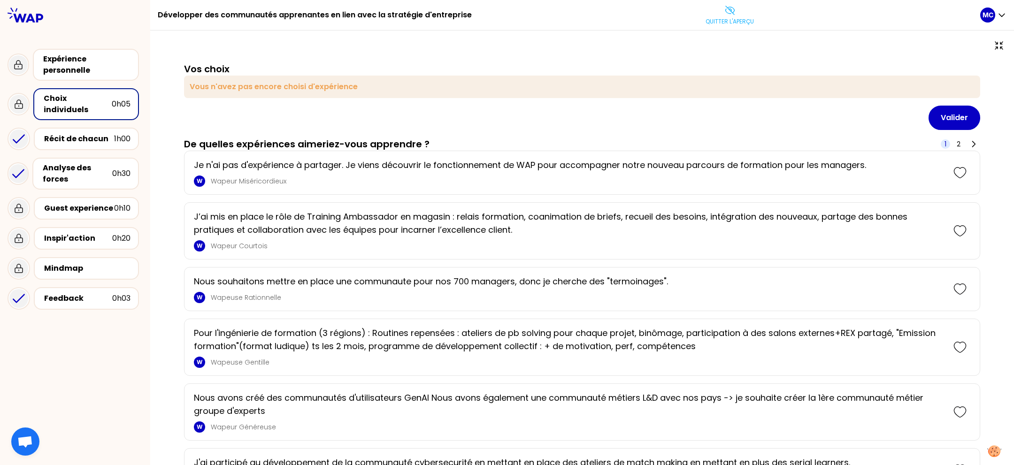
click at [735, 104] on div "Vos choix Vous n'avez pas encore choisi d'expérience Valider" at bounding box center [582, 96] width 796 height 68
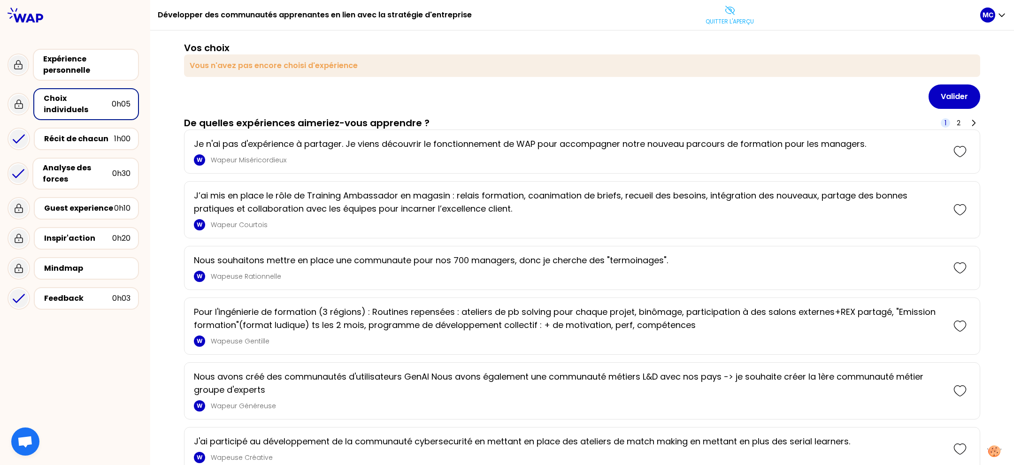
scroll to position [23, 0]
click at [953, 267] on icon at bounding box center [959, 266] width 13 height 13
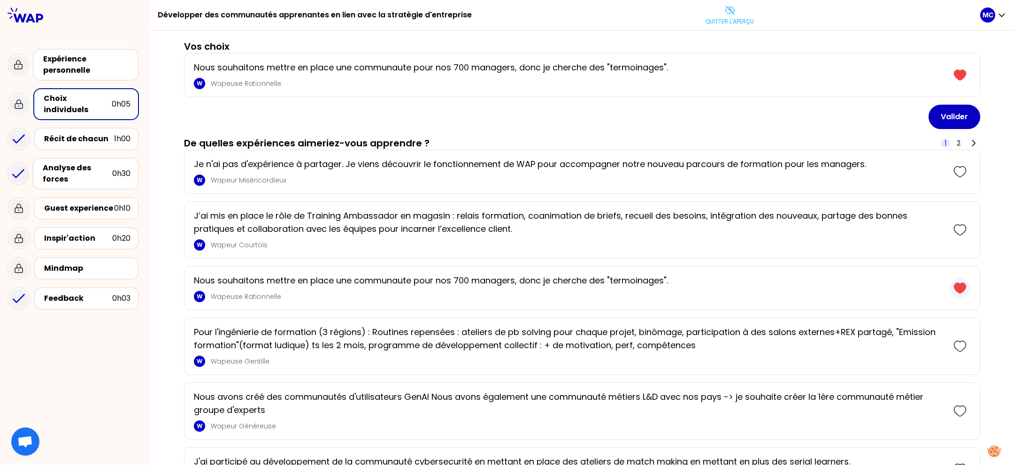
click at [954, 291] on icon at bounding box center [959, 288] width 13 height 13
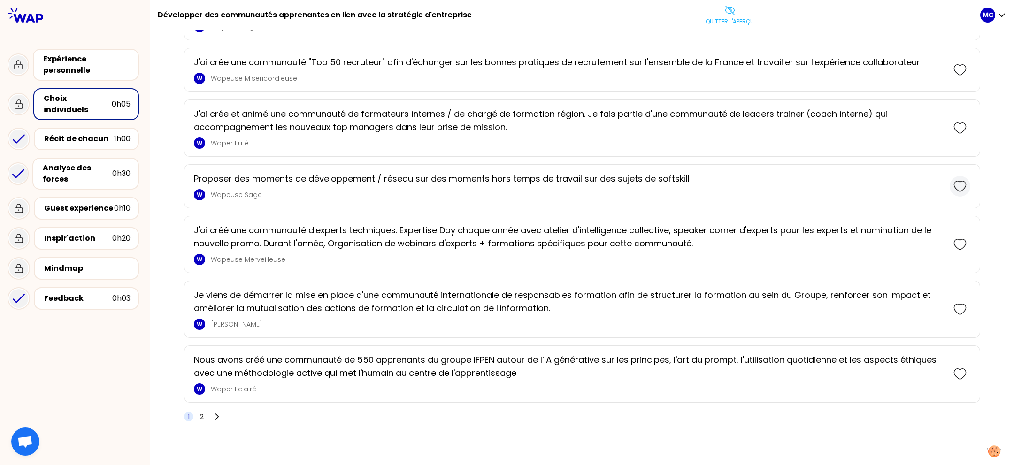
click at [953, 191] on icon at bounding box center [959, 186] width 13 height 13
drag, startPoint x: 848, startPoint y: 191, endPoint x: 431, endPoint y: 177, distance: 417.0
click at [432, 177] on div "Proposer des moments de développement / réseau sur des moments hors temps de tr…" at bounding box center [582, 186] width 796 height 44
drag, startPoint x: 531, startPoint y: 182, endPoint x: 865, endPoint y: 190, distance: 333.7
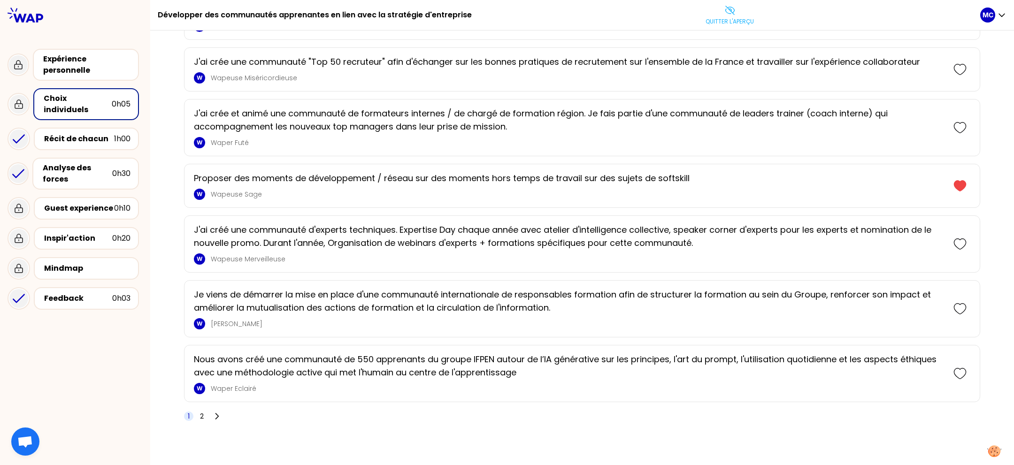
click at [560, 182] on div "Proposer des moments de développement / réseau sur des moments hors temps de tr…" at bounding box center [582, 186] width 796 height 44
click at [954, 191] on icon at bounding box center [960, 186] width 12 height 10
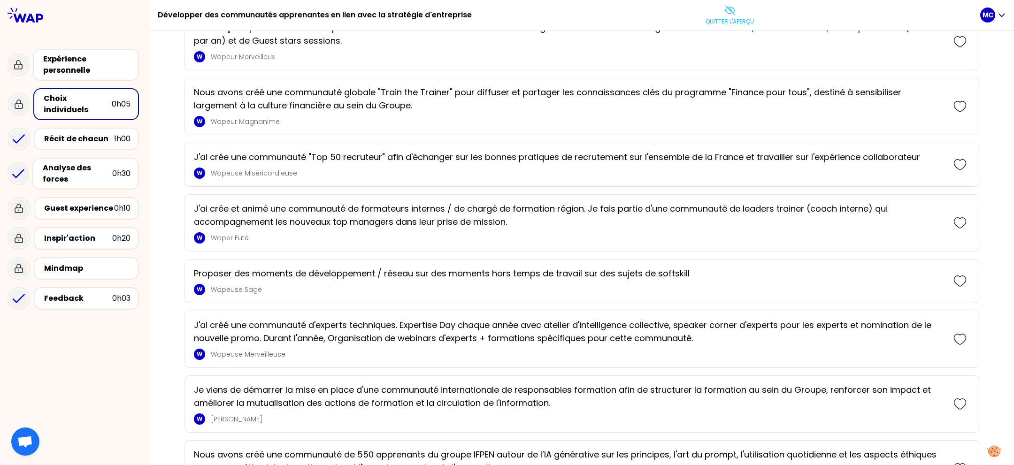
scroll to position [0, 0]
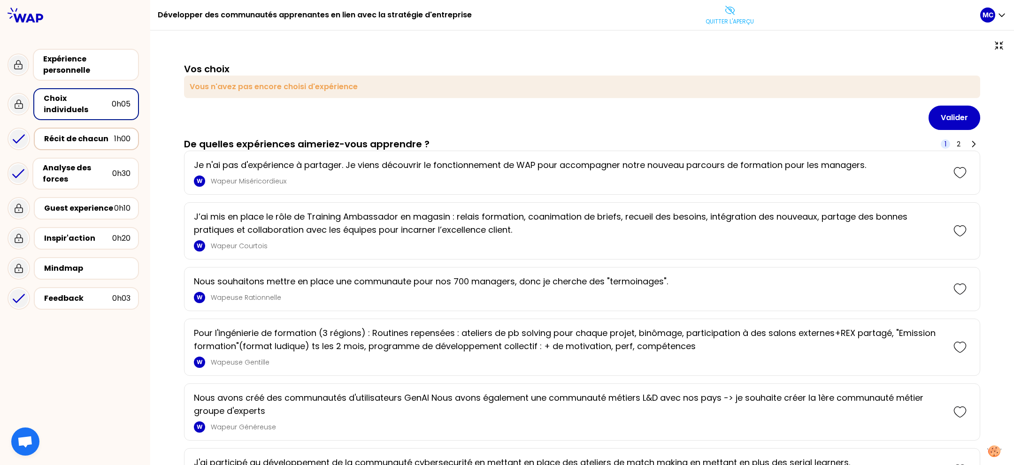
click at [91, 128] on div "Récit de chacun 1h00" at bounding box center [86, 139] width 105 height 23
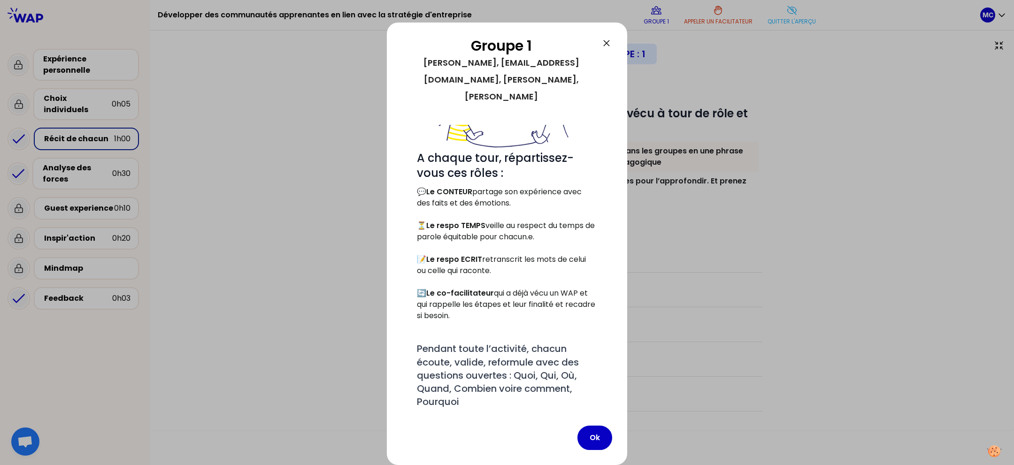
scroll to position [119, 0]
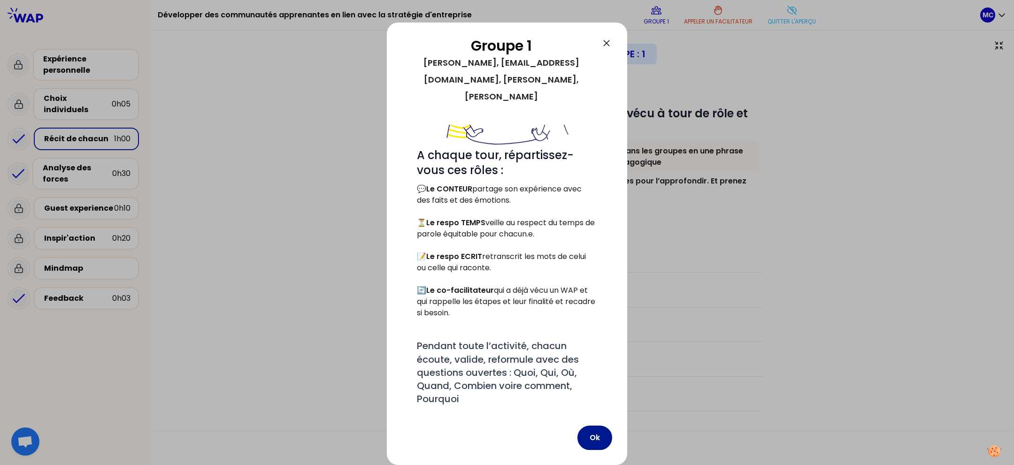
click at [609, 447] on div "Ok" at bounding box center [594, 438] width 35 height 24
click at [582, 438] on button "Ok" at bounding box center [594, 438] width 35 height 24
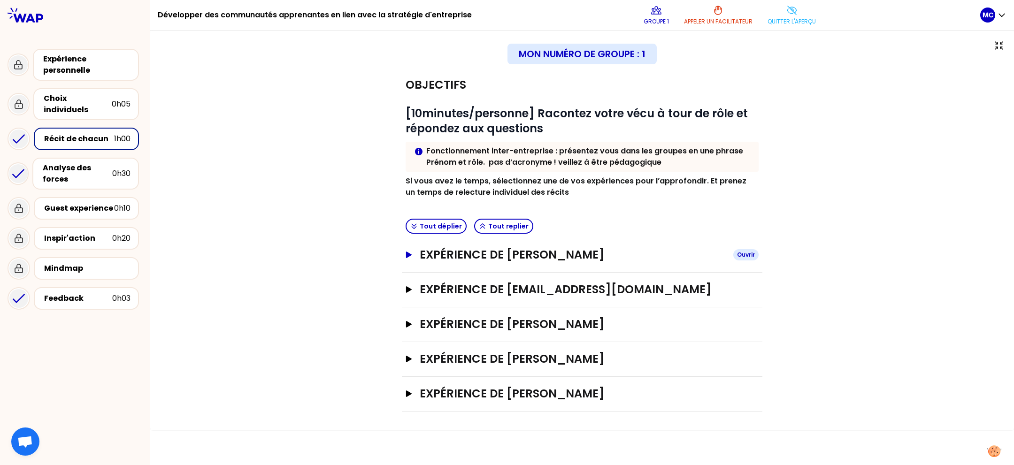
click at [631, 248] on h3 "Expérience de Edith Lemieux" at bounding box center [573, 254] width 306 height 15
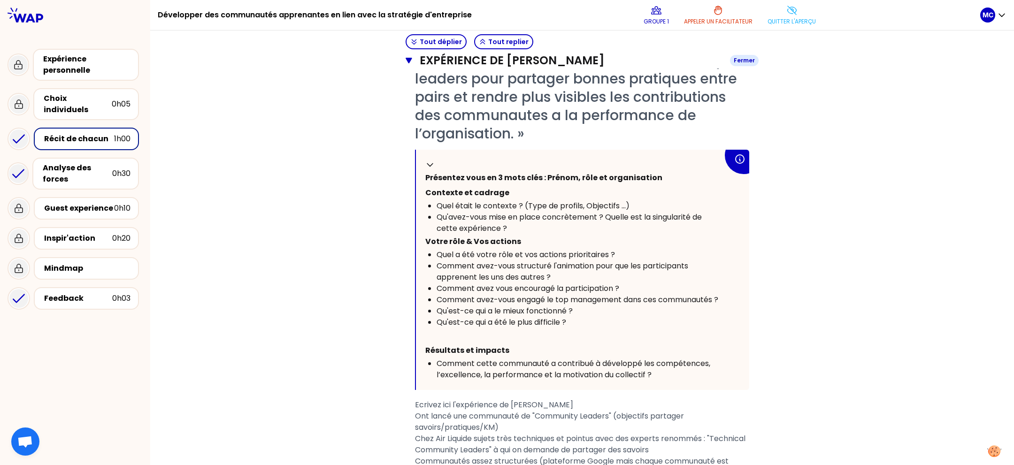
scroll to position [265, 0]
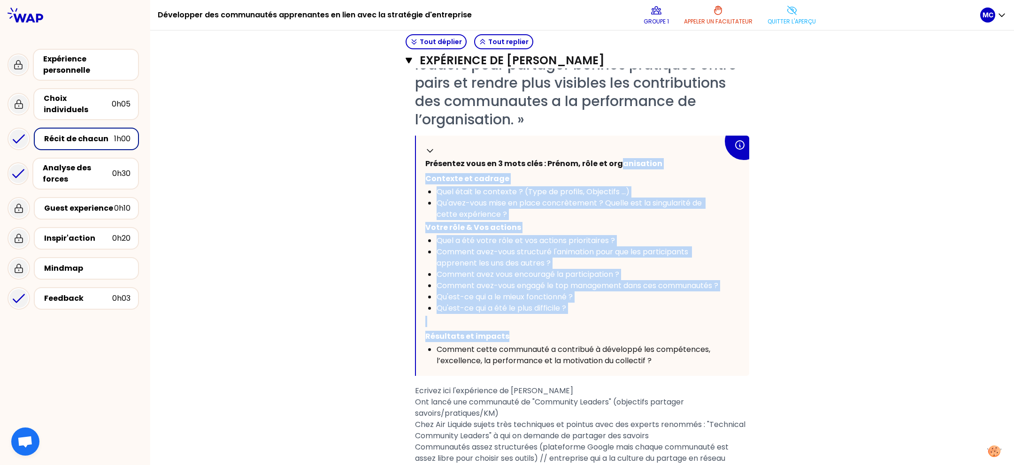
drag, startPoint x: 610, startPoint y: 165, endPoint x: 659, endPoint y: 351, distance: 192.9
click at [653, 352] on div "Replier Présentez vous en 3 mots clés : Prénom, rôle et organisation Contexte e…" at bounding box center [582, 256] width 333 height 240
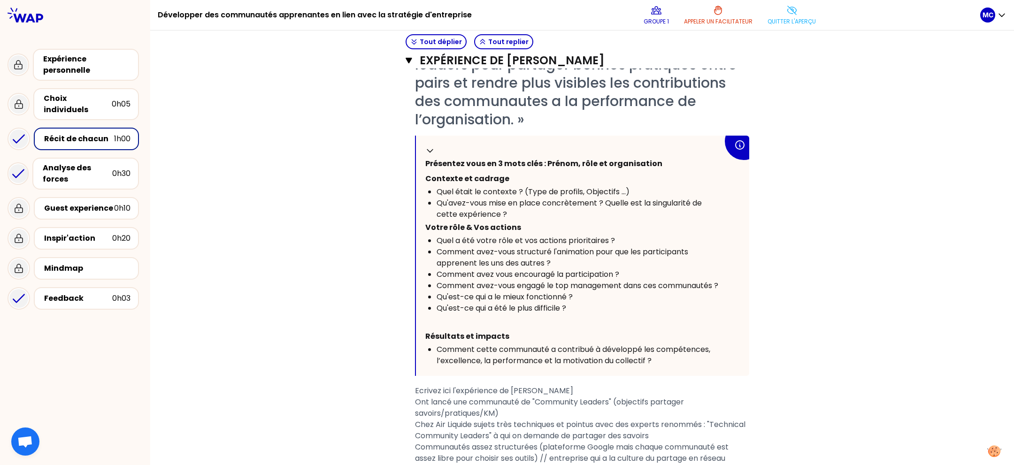
click at [659, 344] on p "Résultats et impacts" at bounding box center [574, 336] width 298 height 15
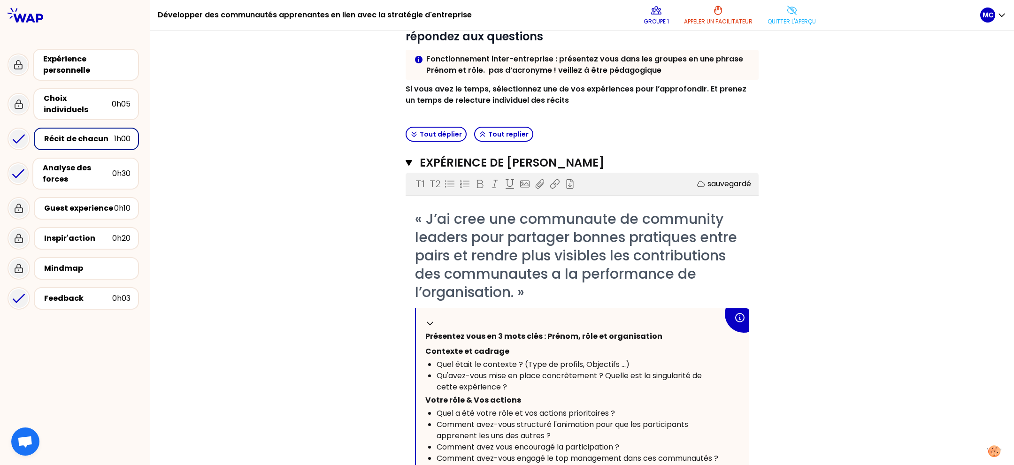
scroll to position [0, 0]
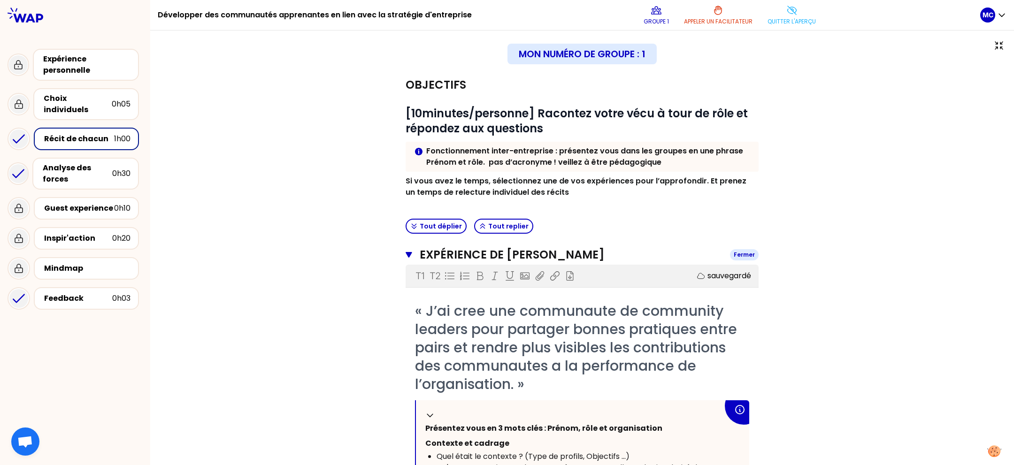
click at [480, 250] on h3 "Expérience de Edith Lemieux" at bounding box center [571, 254] width 303 height 15
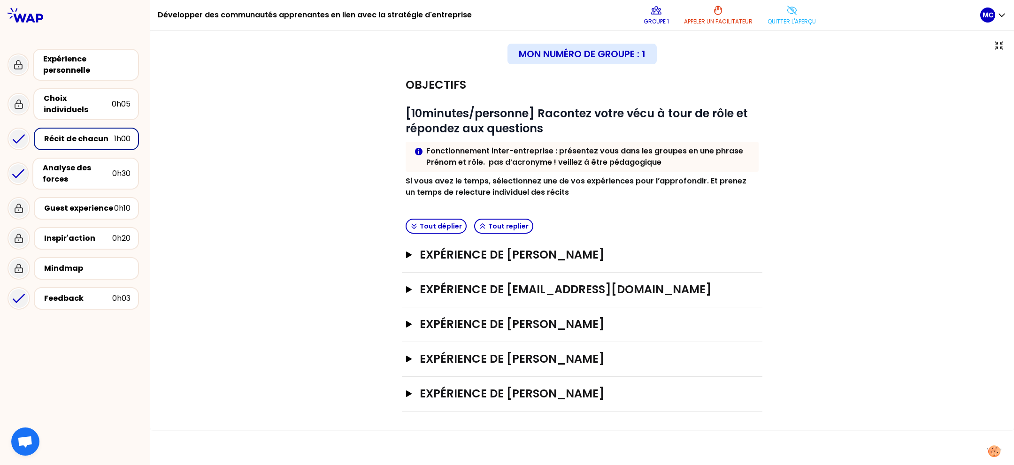
click at [926, 162] on div "Objectifs # [10minutes/personne] Racontez votre vécu à tour de rôle et répondez…" at bounding box center [582, 239] width 826 height 343
click at [600, 250] on h3 "Expérience de Edith Lemieux" at bounding box center [573, 254] width 306 height 15
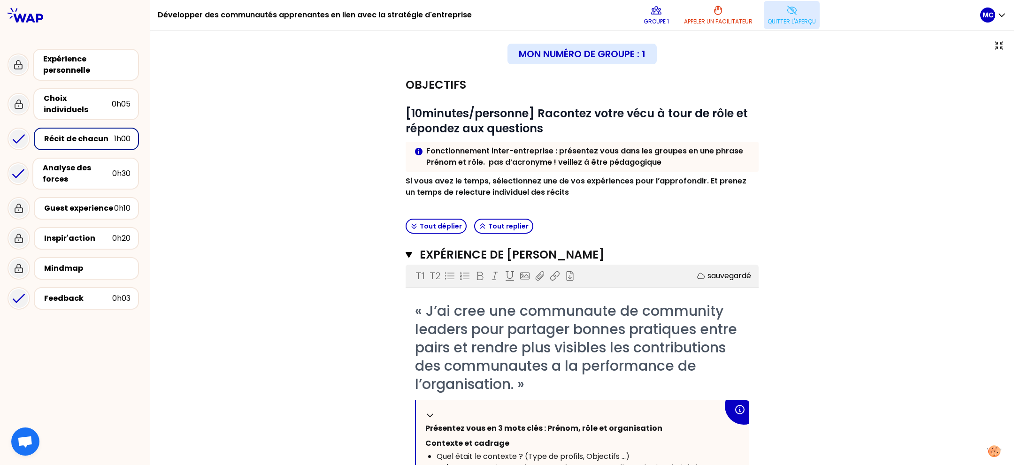
click at [764, 19] on button "Quitter l'aperçu" at bounding box center [791, 15] width 56 height 28
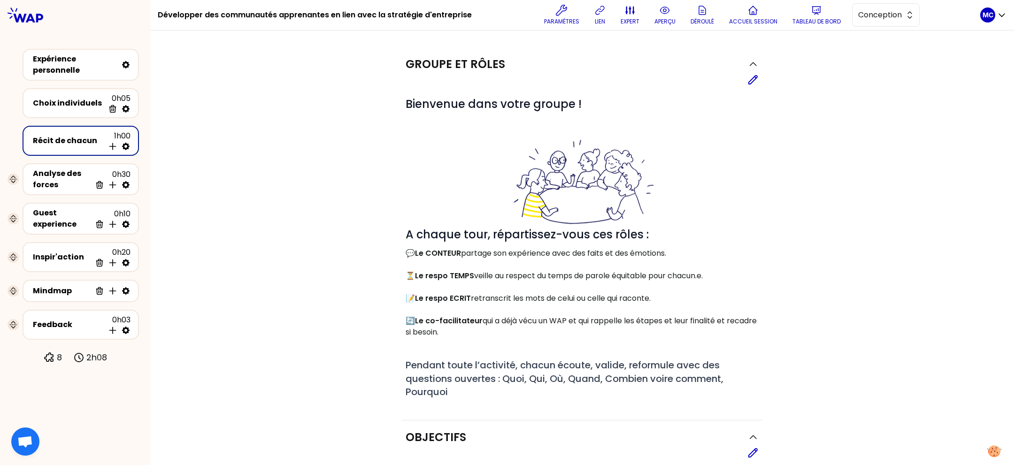
click at [859, 92] on div "Groupe et rôles Editer # Bienvenue dans votre groupe ! # A chaque tour, réparti…" at bounding box center [582, 405] width 826 height 717
click at [674, 25] on button "aperçu" at bounding box center [664, 15] width 29 height 28
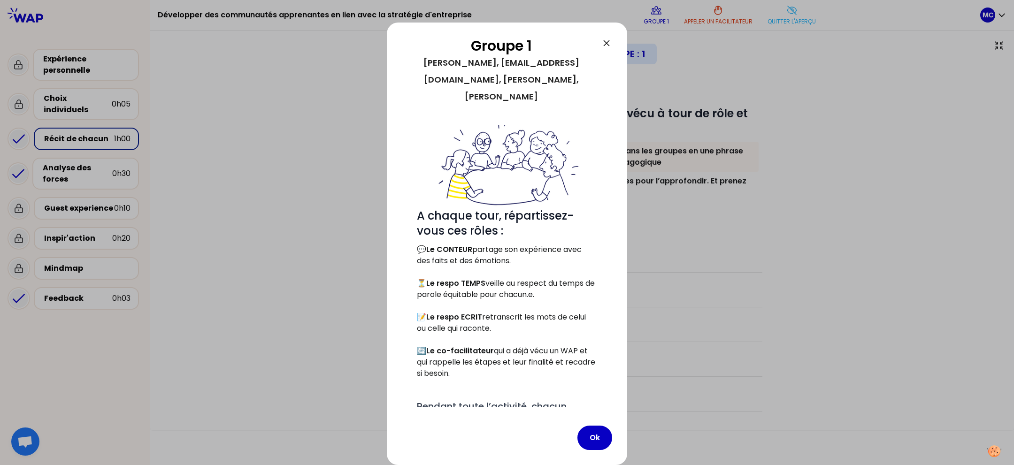
scroll to position [119, 0]
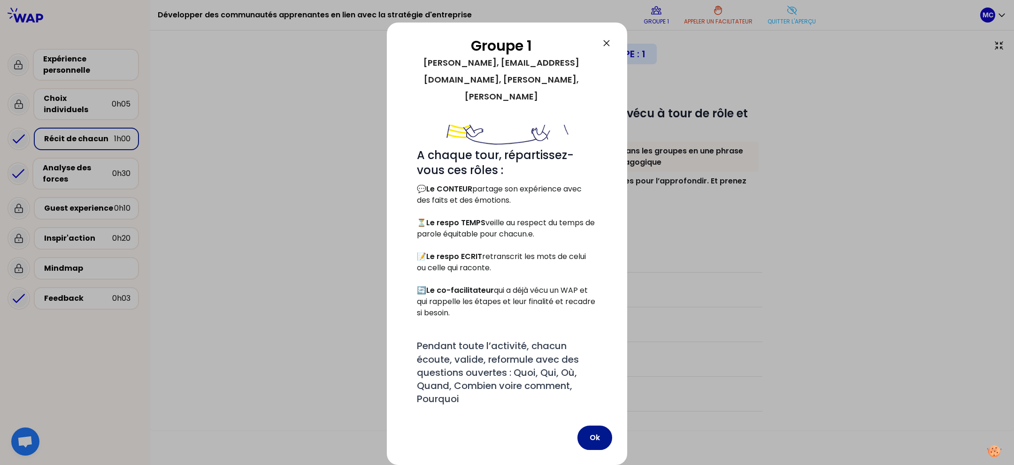
click at [602, 439] on button "Ok" at bounding box center [594, 438] width 35 height 24
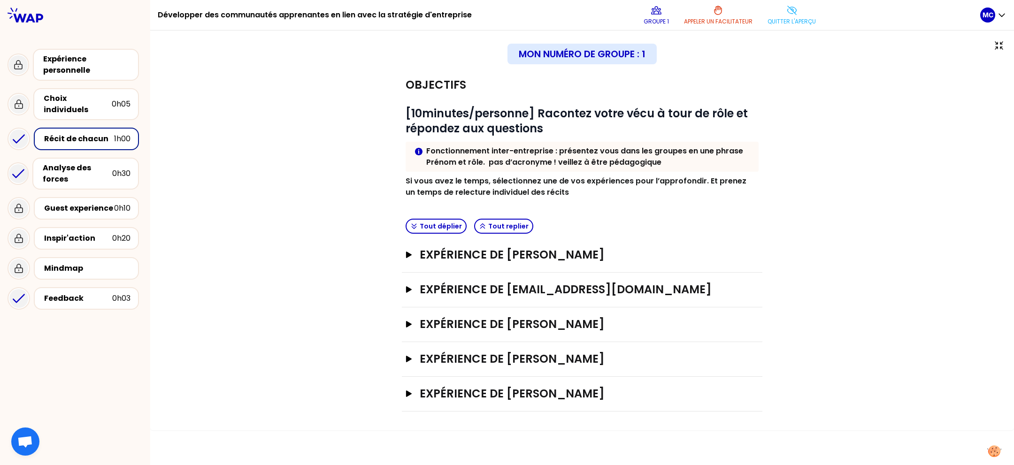
click at [856, 283] on div "Objectifs # [10minutes/personne] Racontez votre vécu à tour de rôle et répondez…" at bounding box center [582, 239] width 826 height 343
click at [778, 14] on button "Quitter l'aperçu" at bounding box center [791, 15] width 56 height 28
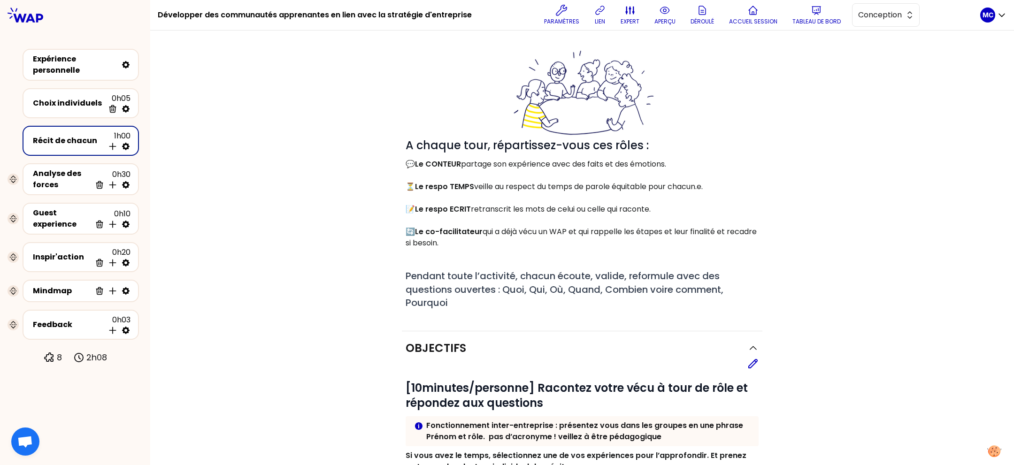
scroll to position [0, 0]
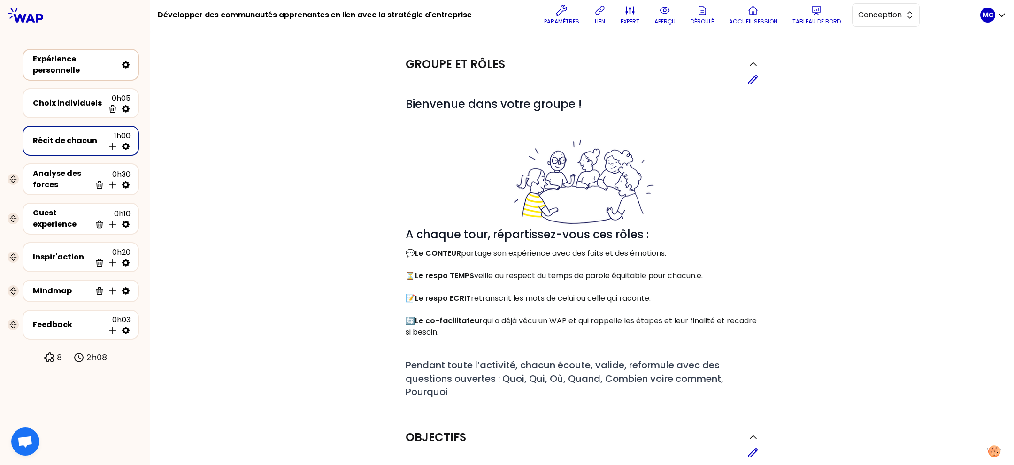
click at [42, 59] on div "Expérience personnelle" at bounding box center [75, 64] width 84 height 23
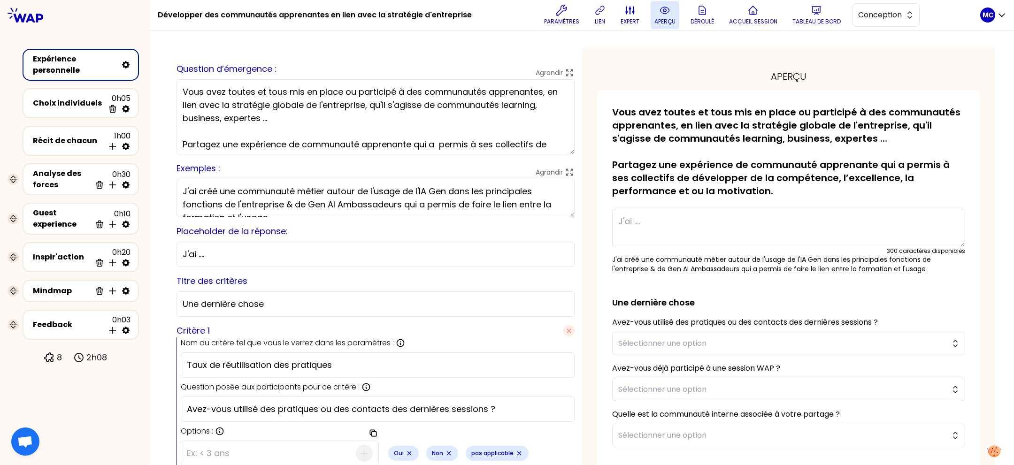
click at [673, 20] on button "aperçu" at bounding box center [664, 15] width 29 height 28
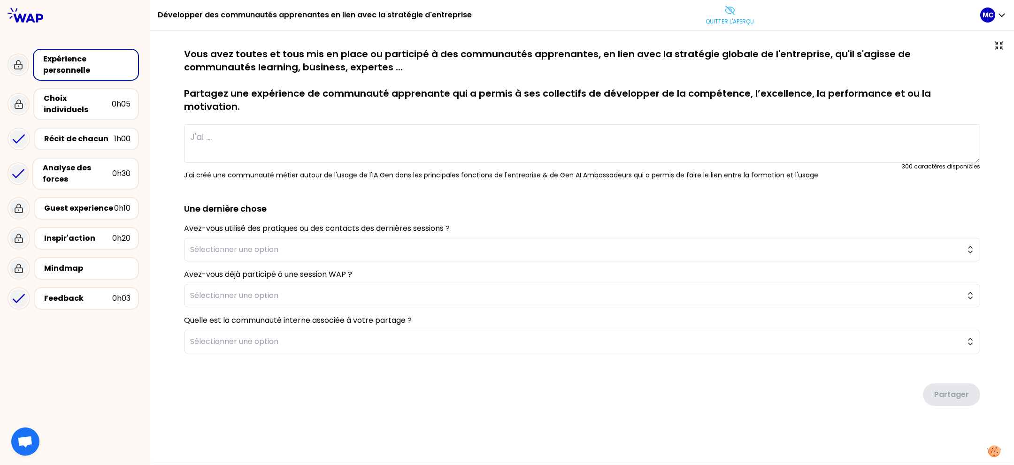
type textarea "J’ai cree une communaute de community leaders pour partager bonnes pratiques en…"
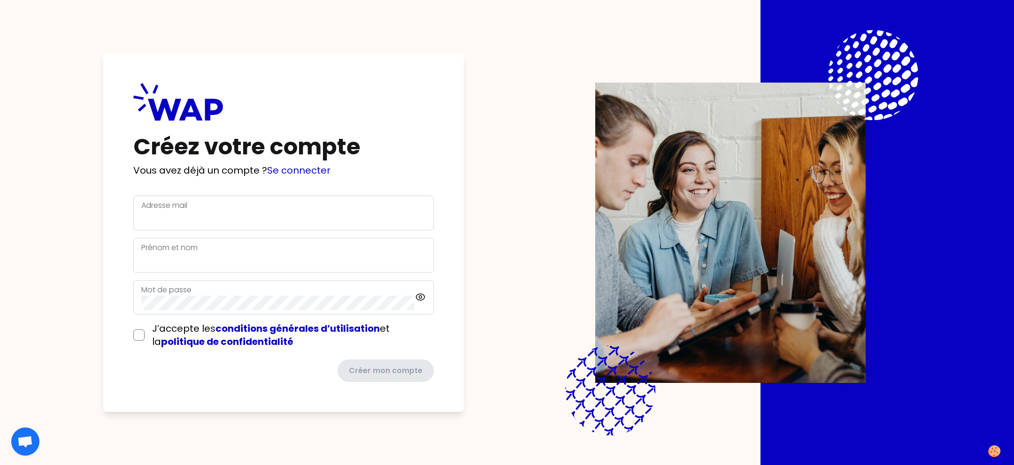
drag, startPoint x: 343, startPoint y: 140, endPoint x: 98, endPoint y: 131, distance: 246.0
click at [98, 131] on div "Créez votre compte Vous avez déjà un compte ? Se connecter Adresse mail Prénom …" at bounding box center [506, 232] width 893 height 465
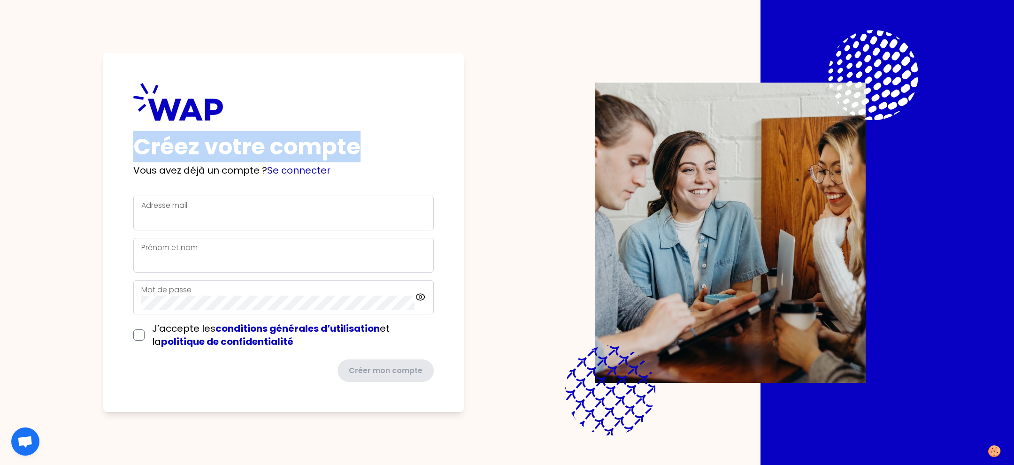
drag, startPoint x: 378, startPoint y: 141, endPoint x: 513, endPoint y: 151, distance: 136.0
click at [513, 151] on div "Créez votre compte Vous avez déjà un compte ? Se connecter Adresse mail Prénom …" at bounding box center [506, 232] width 893 height 465
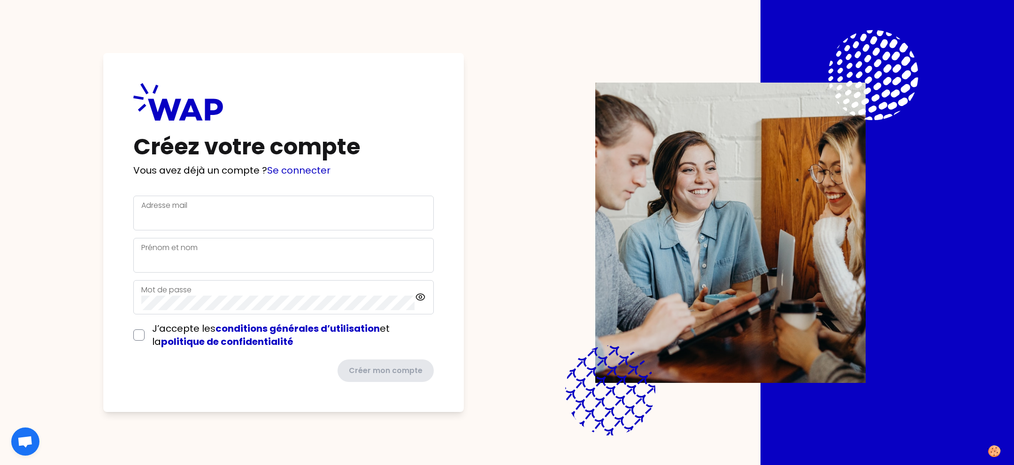
click at [475, 127] on div "Créez votre compte Vous avez déjà un compte ? Se connecter Adresse mail Prénom …" at bounding box center [506, 232] width 893 height 465
